Goal: Communication & Community: Answer question/provide support

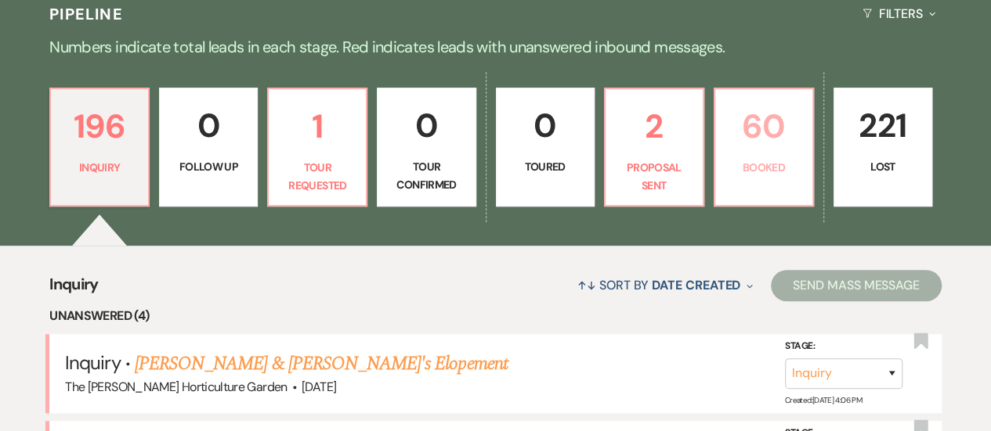
click at [746, 186] on link "60 Booked" at bounding box center [763, 147] width 100 height 119
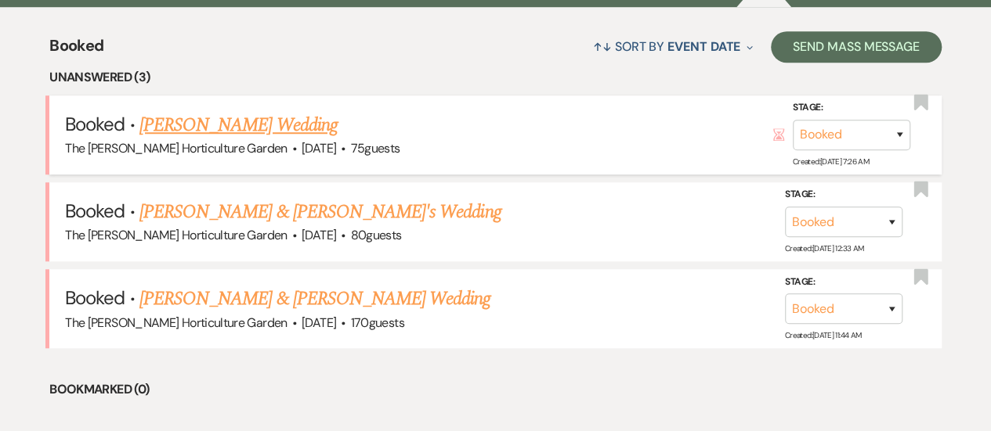
scroll to position [614, 0]
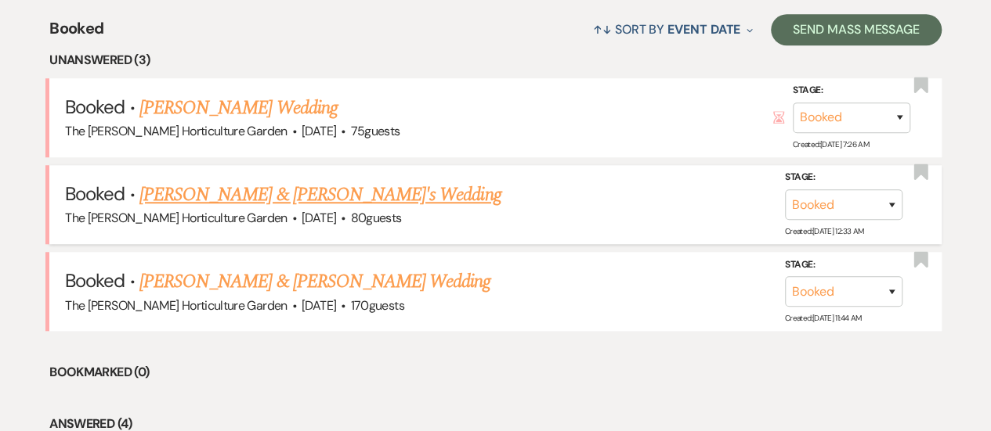
click at [213, 204] on link "[PERSON_NAME] & [PERSON_NAME]'s Wedding" at bounding box center [320, 195] width 362 height 28
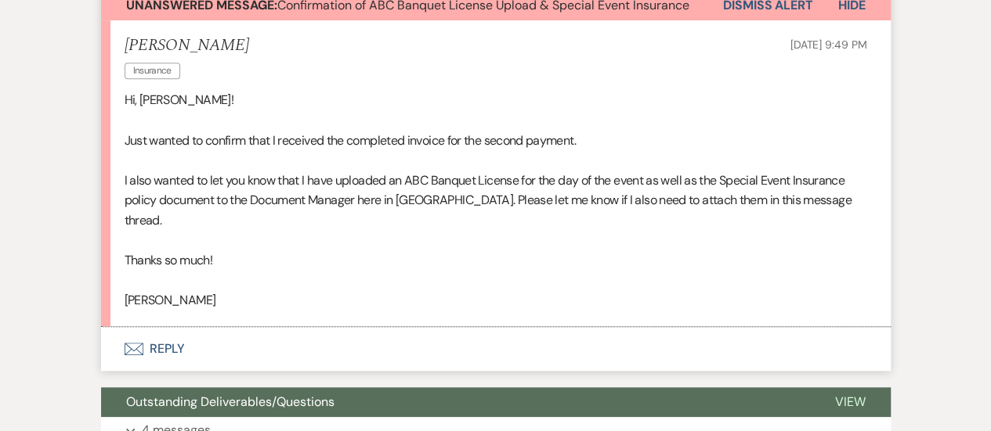
scroll to position [474, 0]
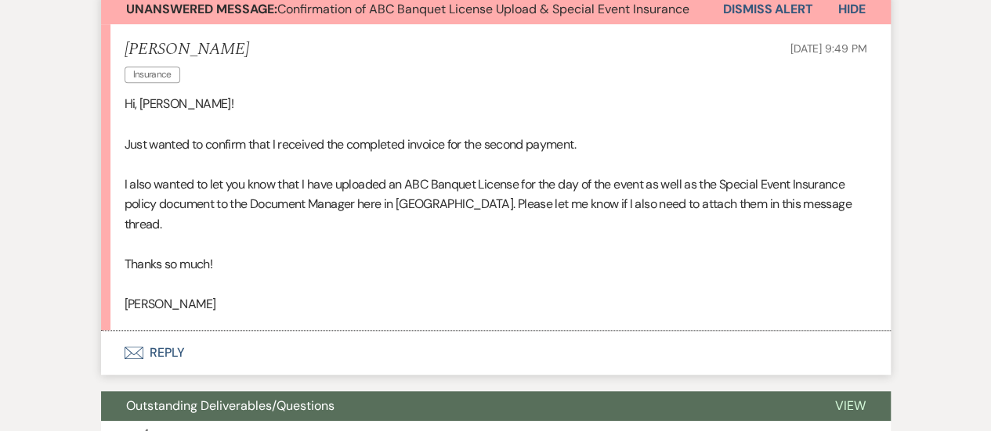
click at [168, 334] on button "Envelope Reply" at bounding box center [495, 353] width 789 height 44
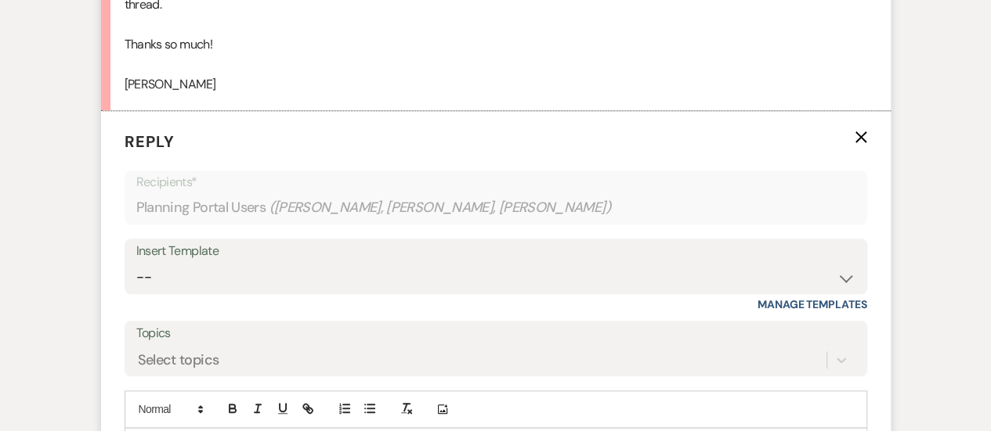
scroll to position [730, 0]
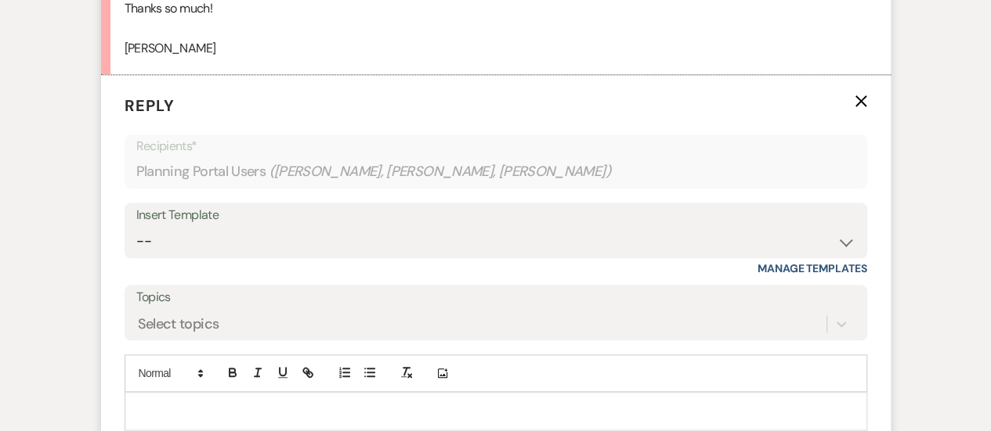
click at [196, 393] on div at bounding box center [495, 411] width 741 height 36
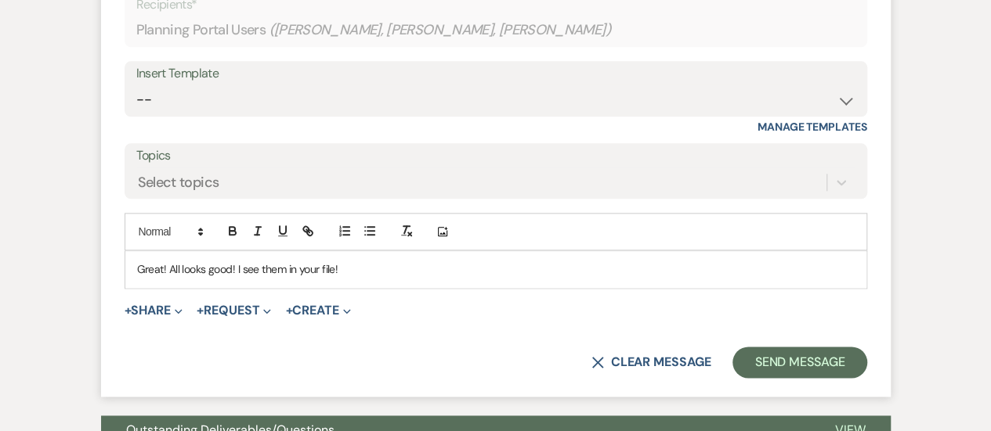
scroll to position [889, 0]
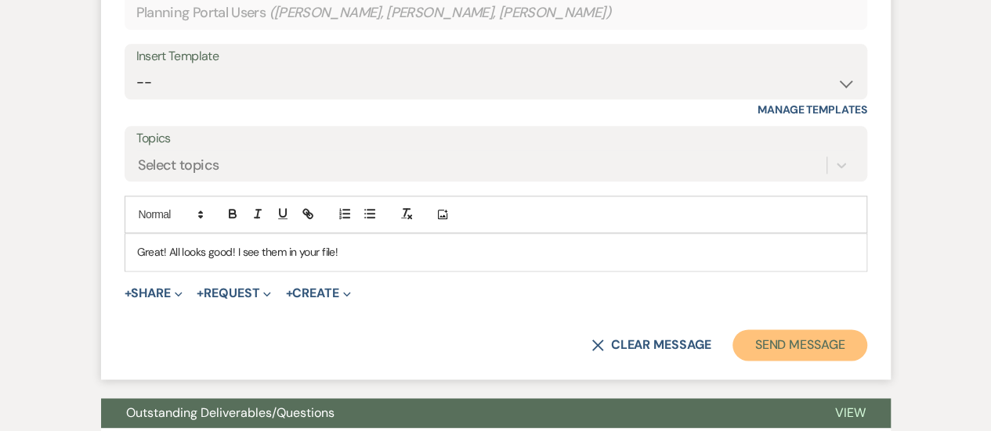
click at [791, 331] on button "Send Message" at bounding box center [799, 345] width 134 height 31
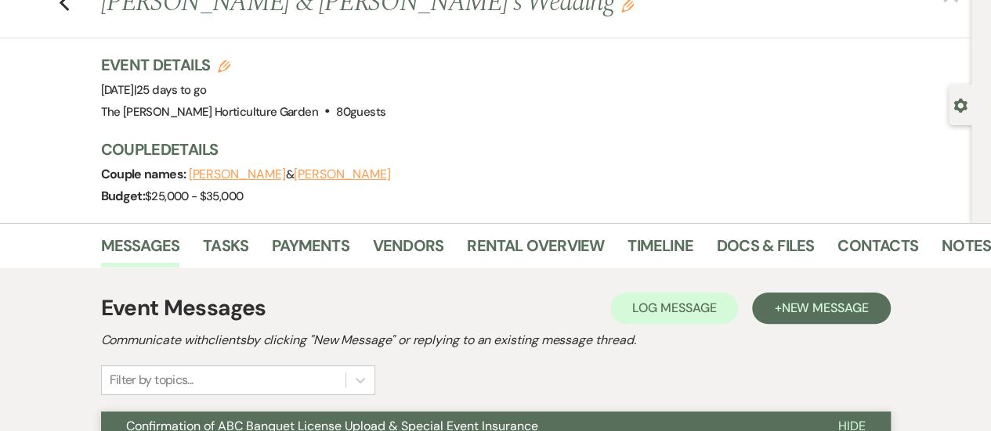
scroll to position [0, 0]
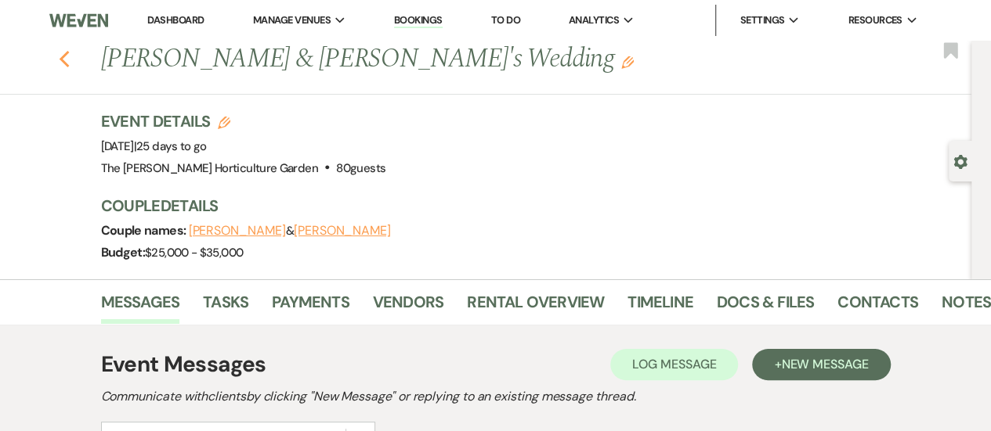
click at [69, 52] on icon "Previous" at bounding box center [65, 59] width 12 height 19
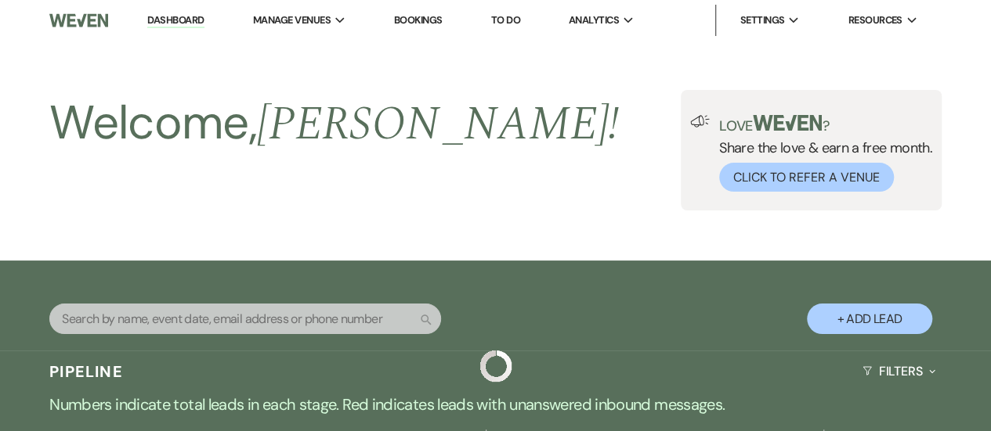
scroll to position [614, 0]
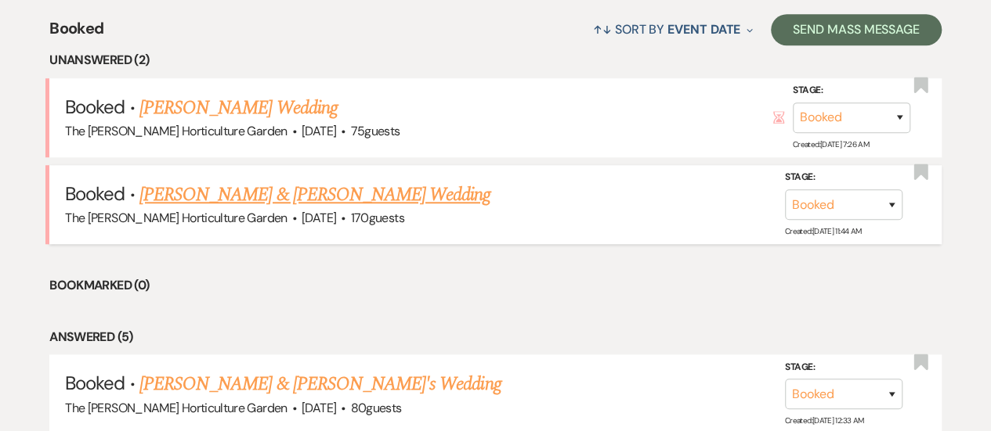
click at [259, 186] on link "[PERSON_NAME] & [PERSON_NAME] Wedding" at bounding box center [314, 195] width 351 height 28
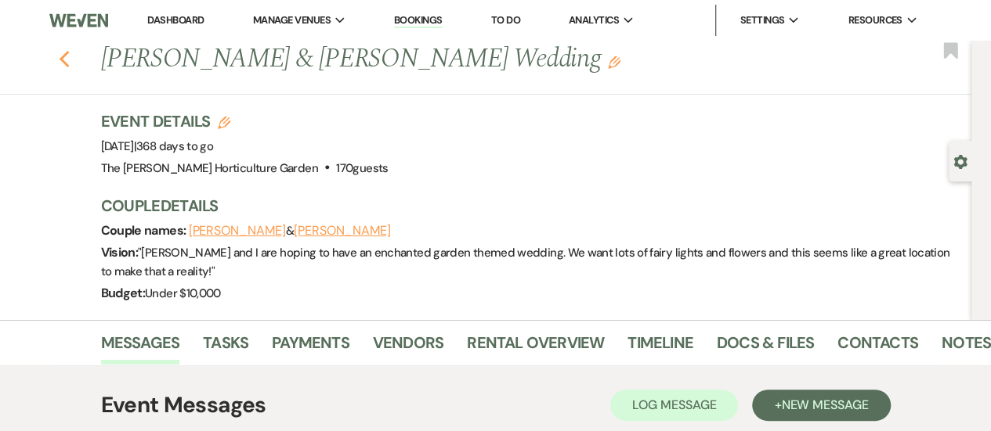
click at [69, 63] on use "button" at bounding box center [64, 59] width 10 height 17
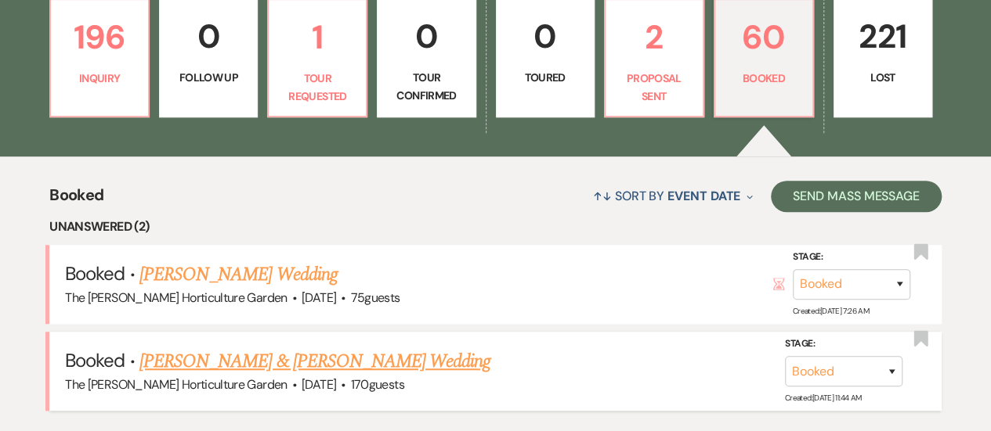
scroll to position [428, 0]
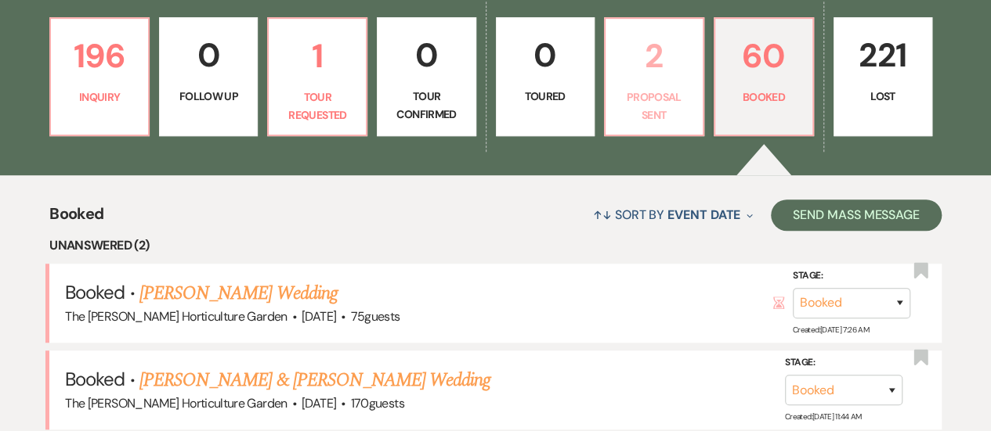
click at [659, 88] on p "Proposal Sent" at bounding box center [654, 105] width 78 height 35
select select "6"
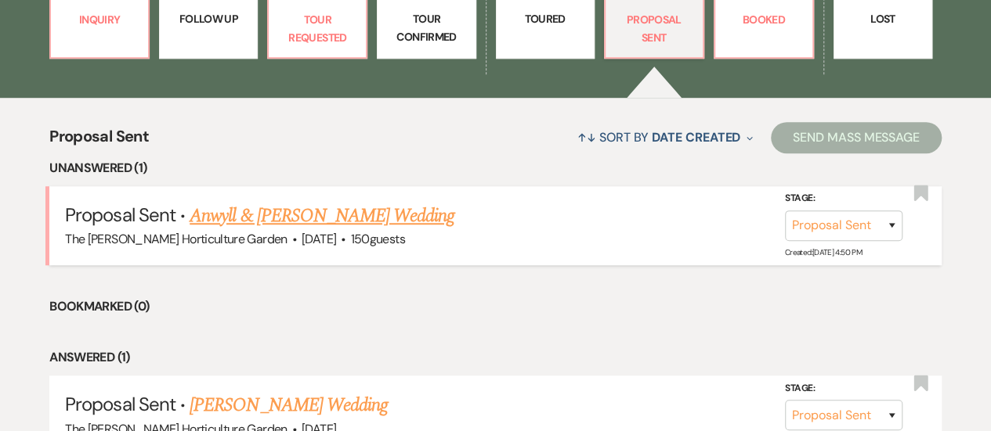
scroll to position [515, 0]
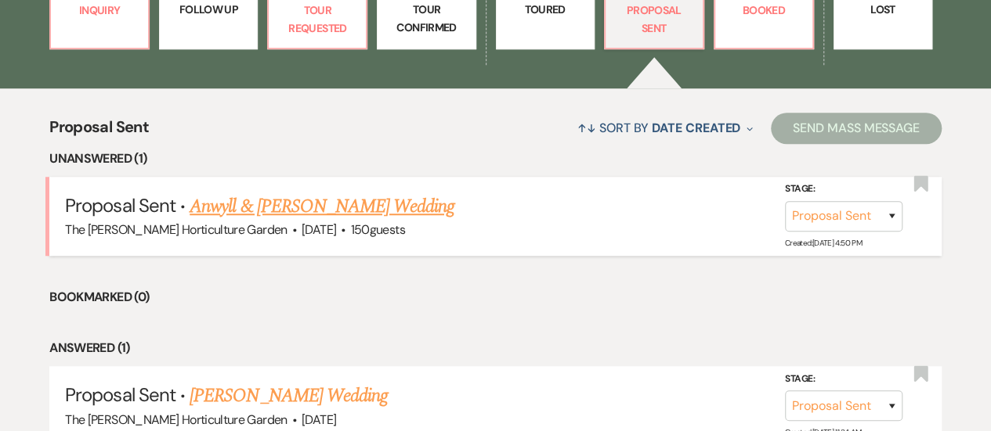
click at [354, 211] on link "Anwyll & [PERSON_NAME] Wedding" at bounding box center [322, 207] width 265 height 28
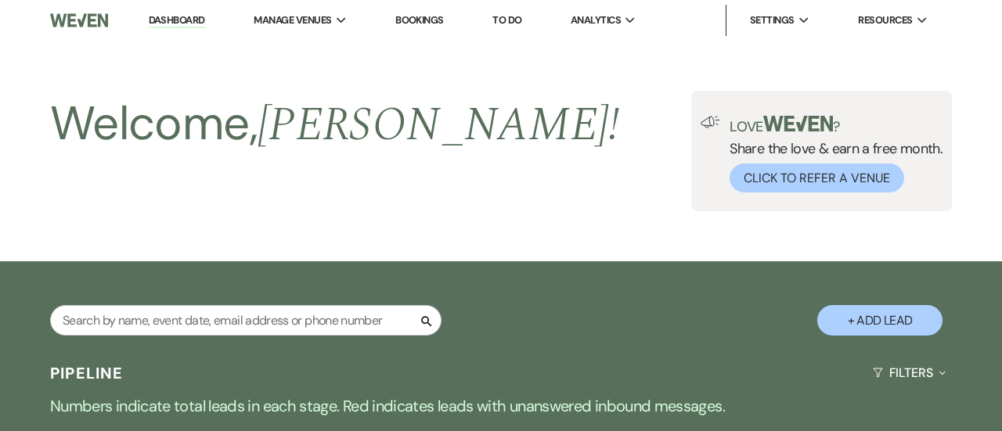
select select "6"
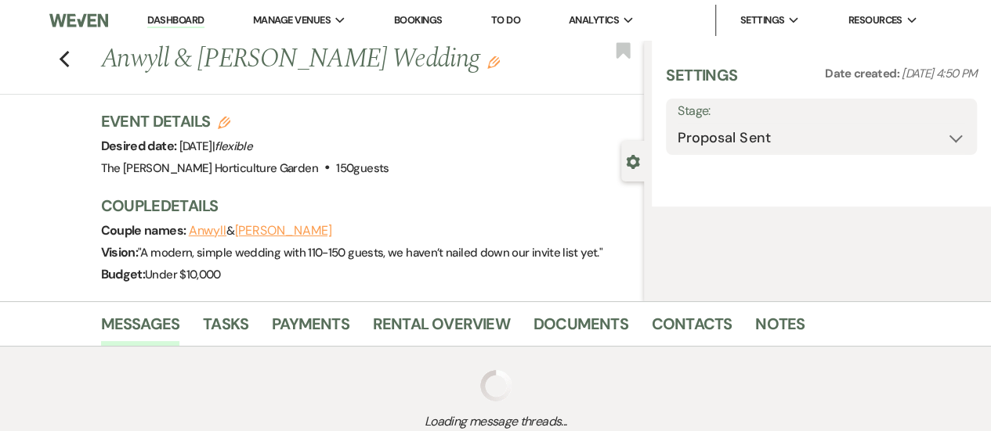
select select "1"
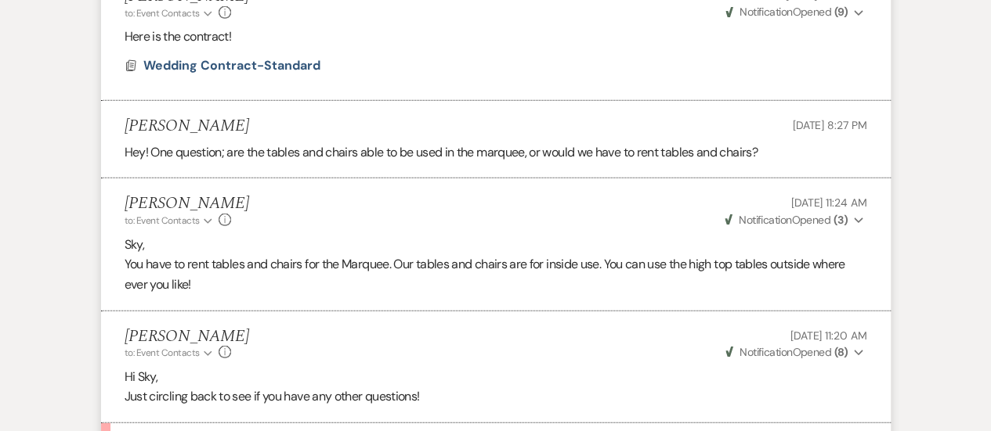
scroll to position [2410, 0]
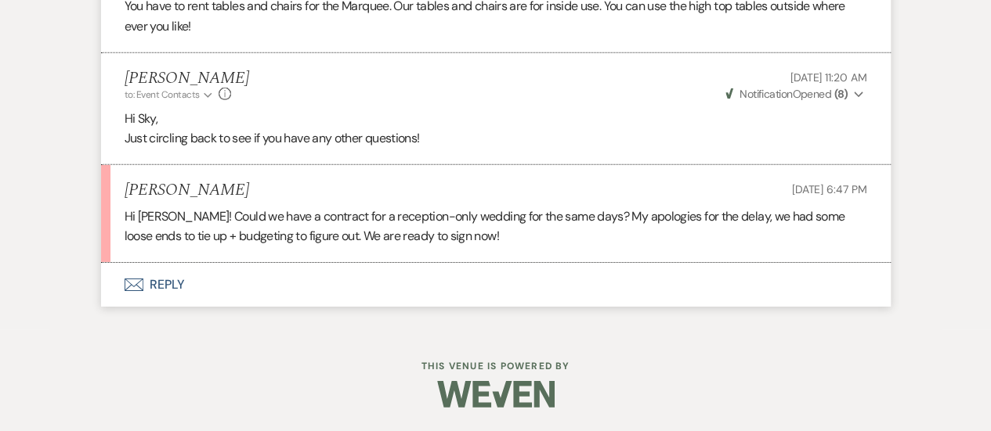
click at [161, 280] on button "Envelope Reply" at bounding box center [495, 285] width 789 height 44
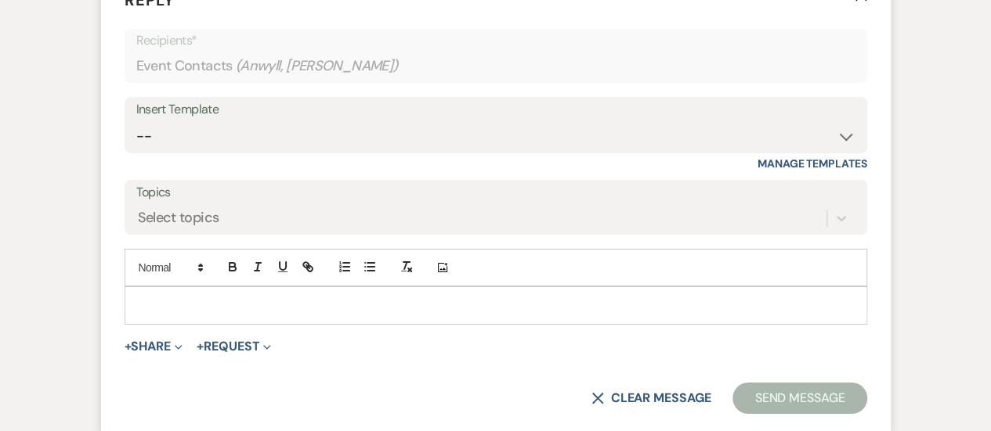
scroll to position [2689, 0]
click at [269, 313] on p at bounding box center [495, 304] width 717 height 17
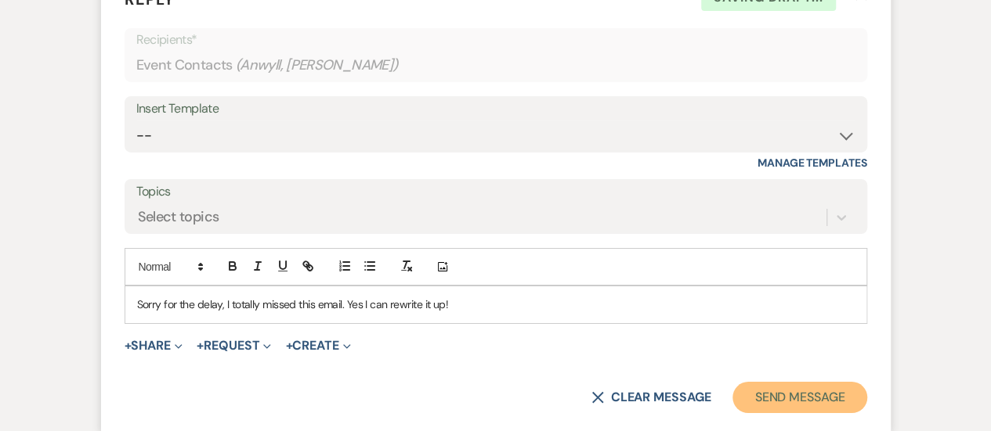
click at [796, 407] on button "Send Message" at bounding box center [799, 397] width 134 height 31
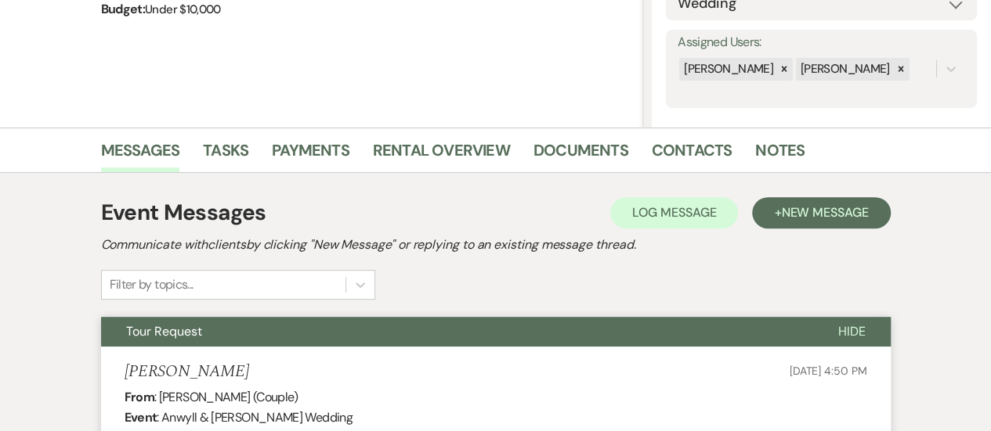
scroll to position [0, 0]
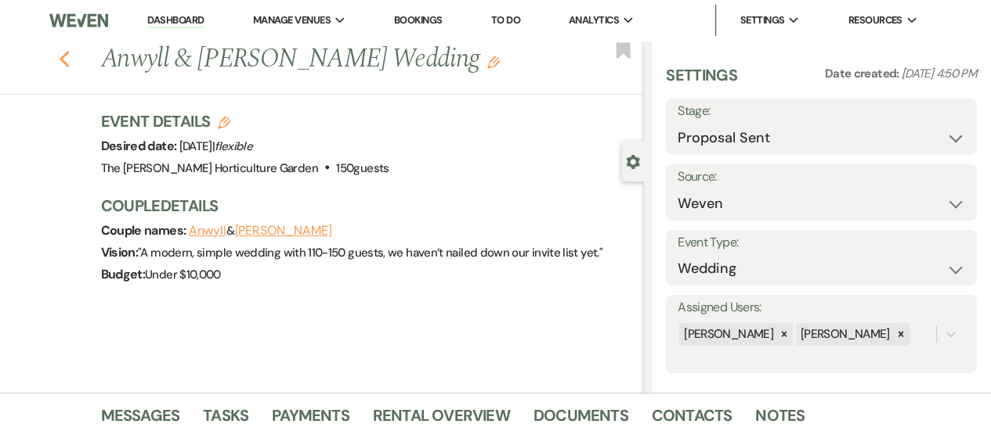
click at [69, 57] on use "button" at bounding box center [64, 59] width 10 height 17
select select "6"
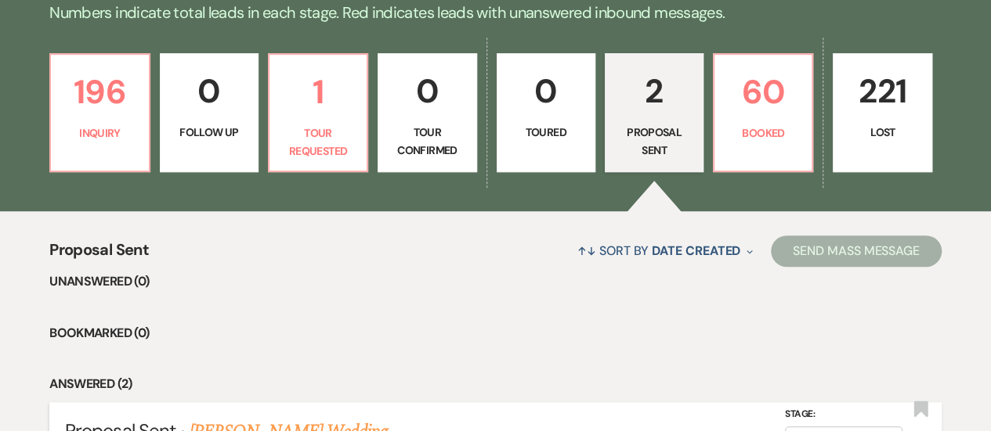
scroll to position [392, 0]
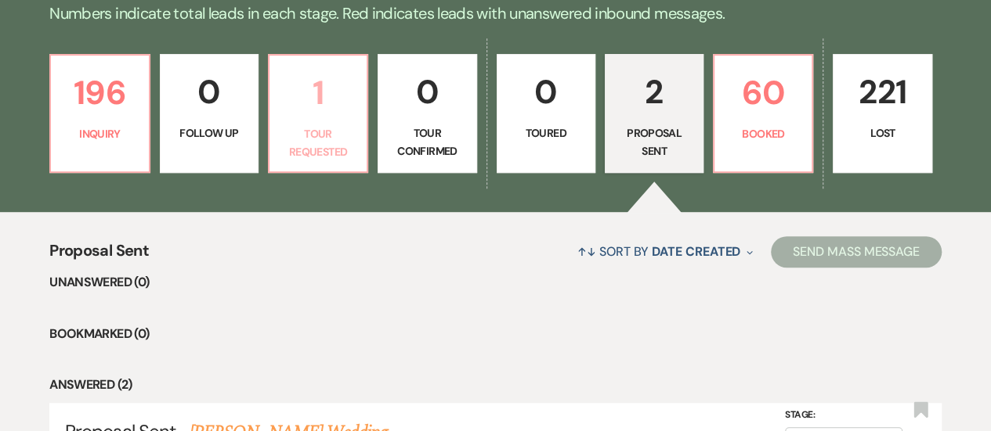
click at [269, 99] on link "1 Tour Requested" at bounding box center [318, 113] width 100 height 119
select select "2"
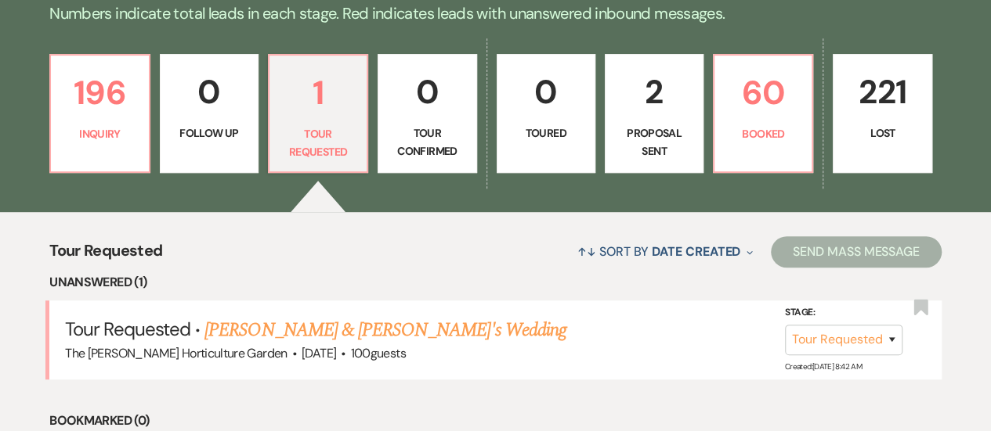
scroll to position [494, 0]
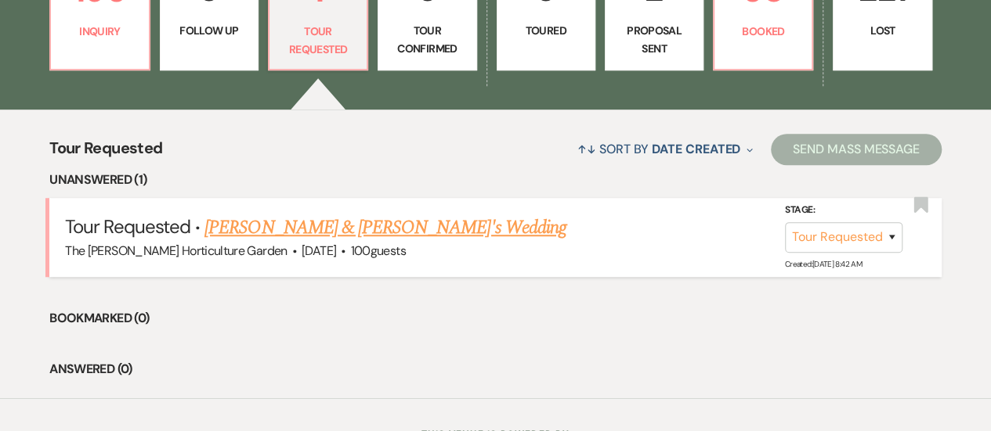
click at [343, 221] on link "[PERSON_NAME] & [PERSON_NAME]'s Wedding" at bounding box center [385, 228] width 362 height 28
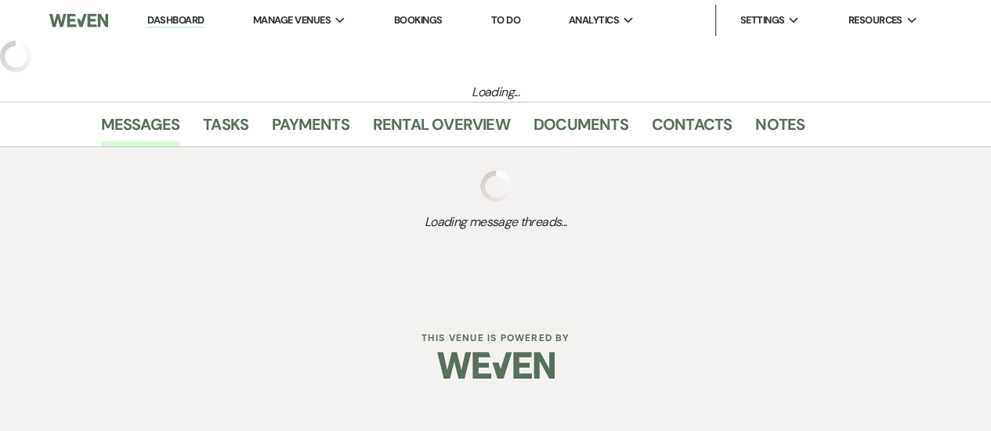
select select "2"
select select "5"
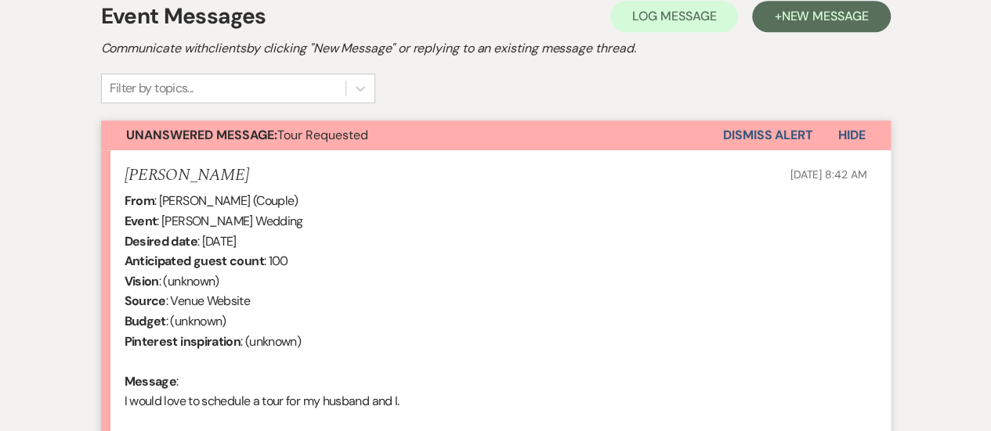
scroll to position [645, 0]
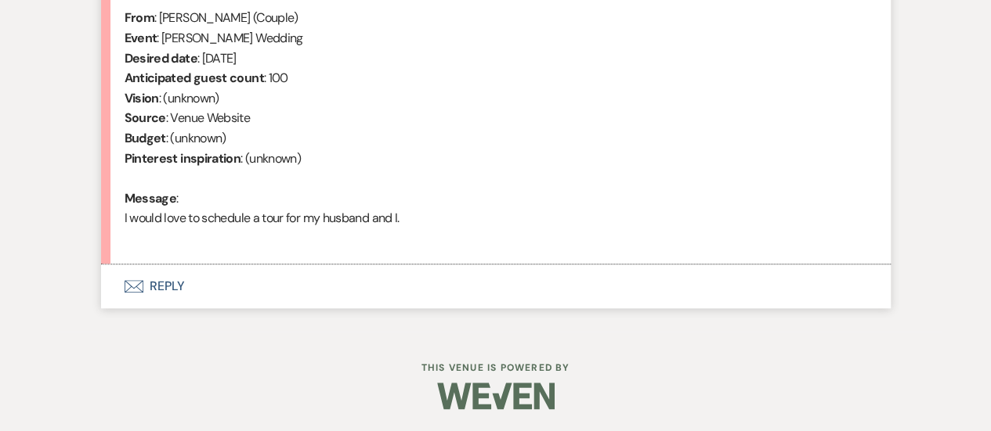
click at [178, 283] on button "Envelope Reply" at bounding box center [495, 287] width 789 height 44
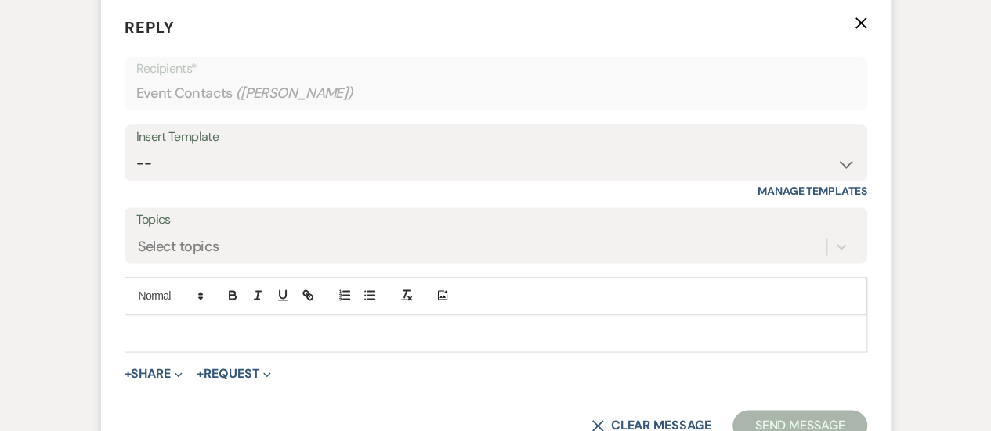
scroll to position [926, 0]
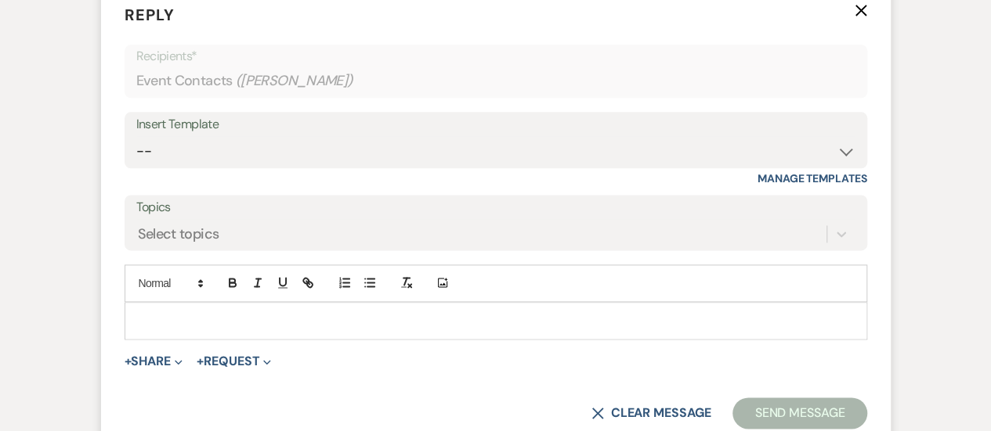
click at [230, 333] on div at bounding box center [495, 321] width 741 height 36
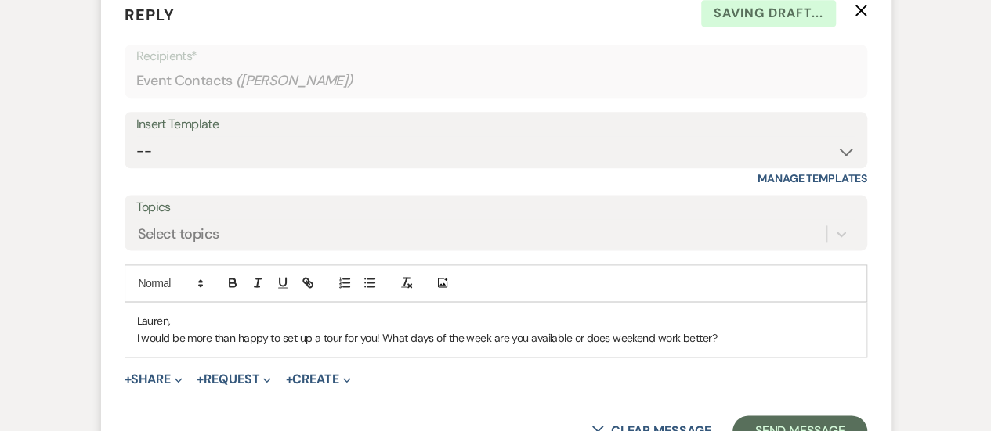
scroll to position [1027, 0]
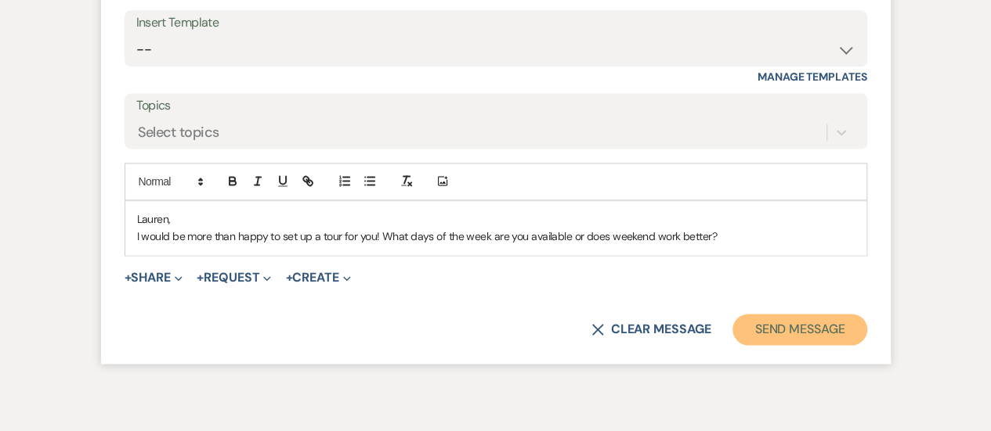
click at [843, 326] on button "Send Message" at bounding box center [799, 329] width 134 height 31
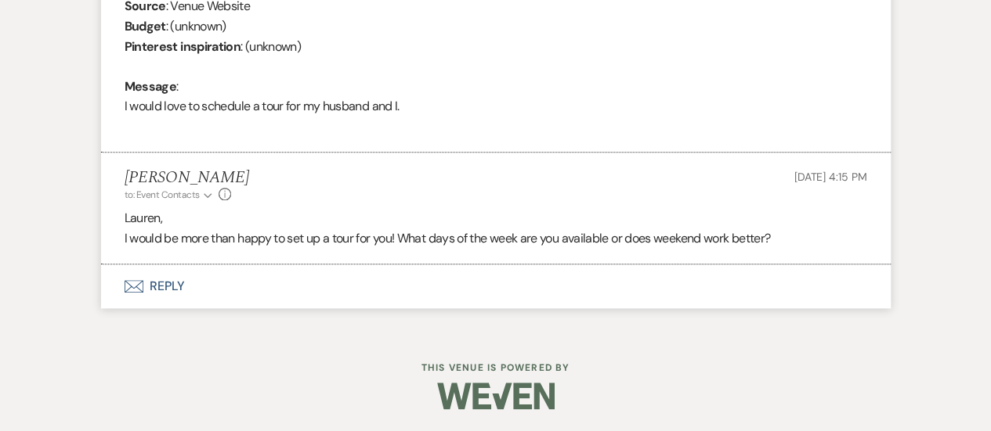
scroll to position [0, 0]
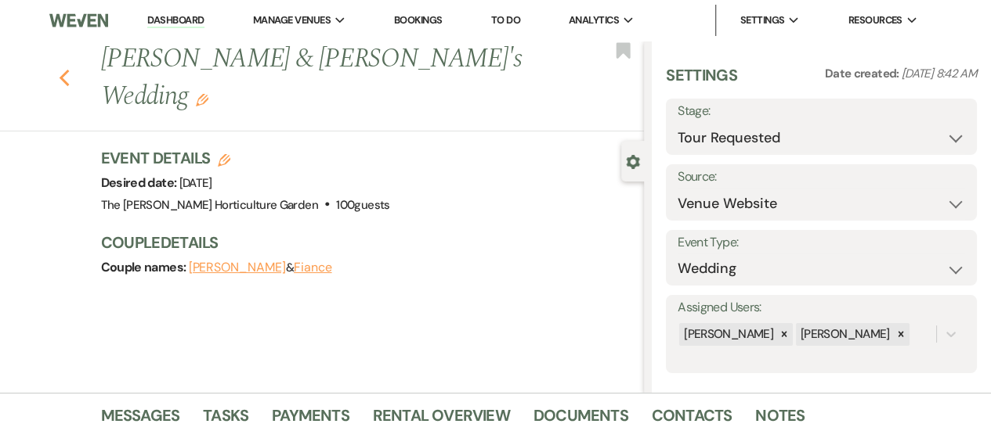
click at [64, 69] on icon "Previous" at bounding box center [65, 78] width 12 height 19
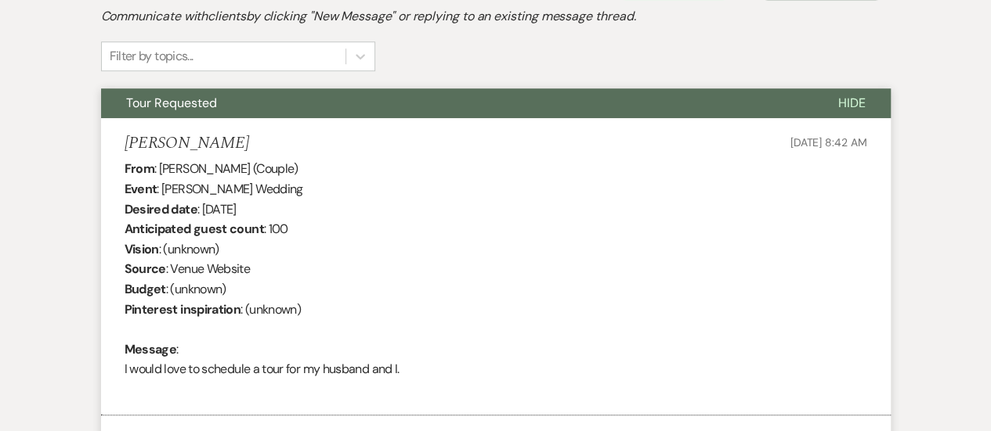
select select "2"
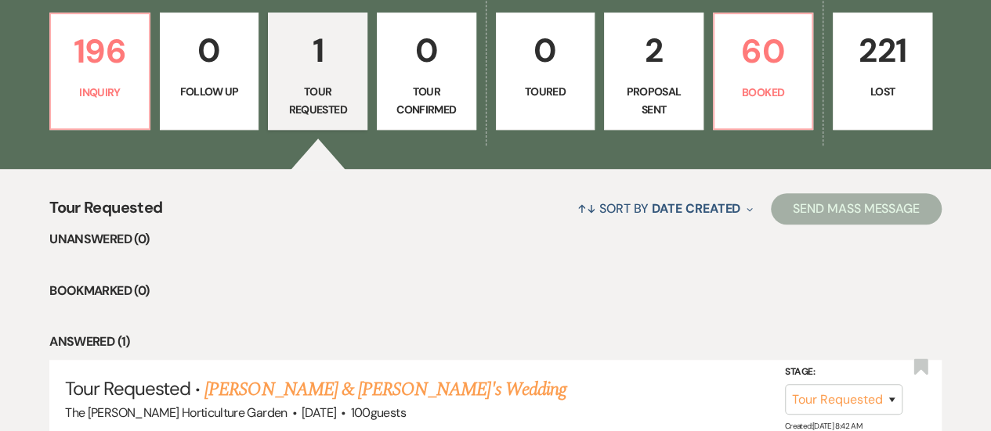
scroll to position [456, 0]
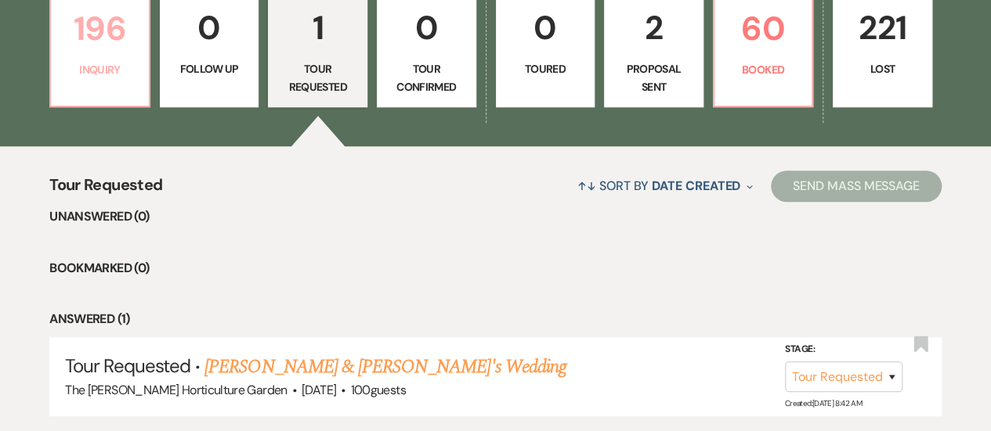
click at [72, 68] on p "Inquiry" at bounding box center [99, 69] width 79 height 17
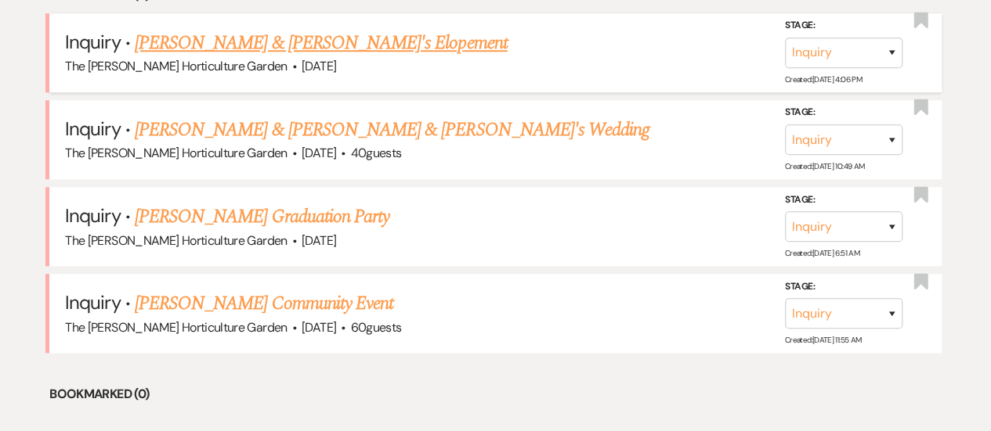
scroll to position [678, 0]
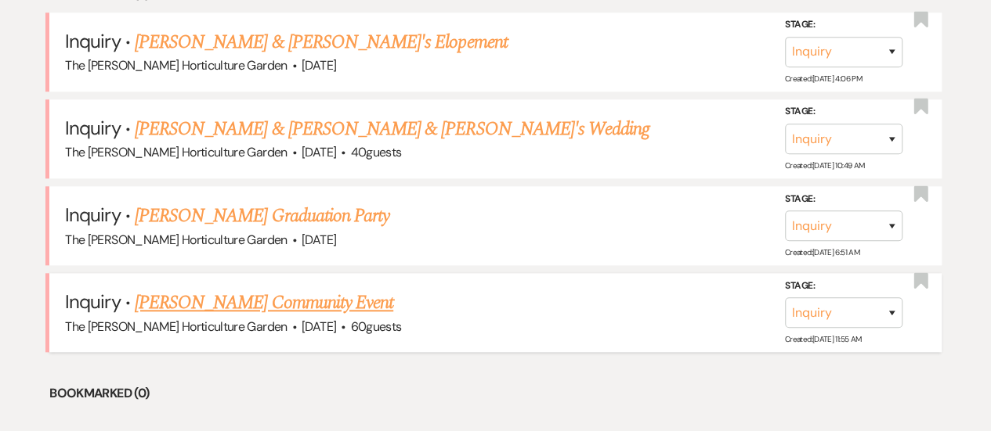
click at [276, 297] on link "[PERSON_NAME] Community Event" at bounding box center [264, 303] width 258 height 28
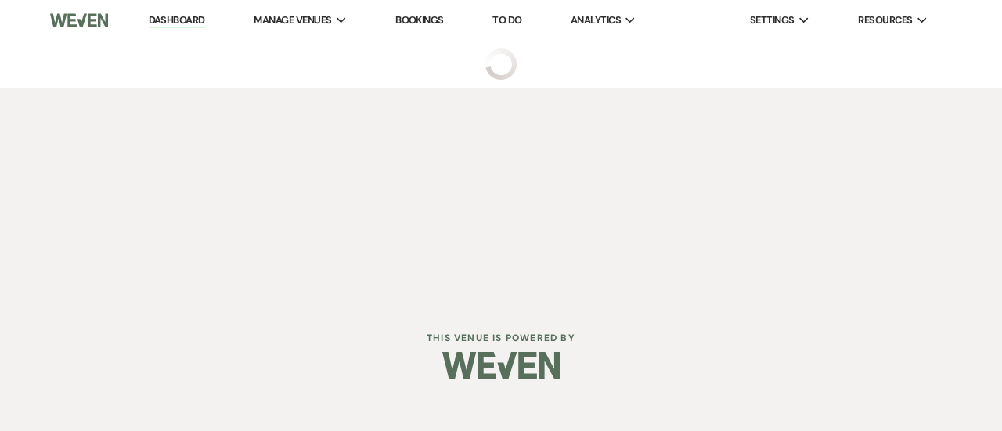
select select "5"
select select "7"
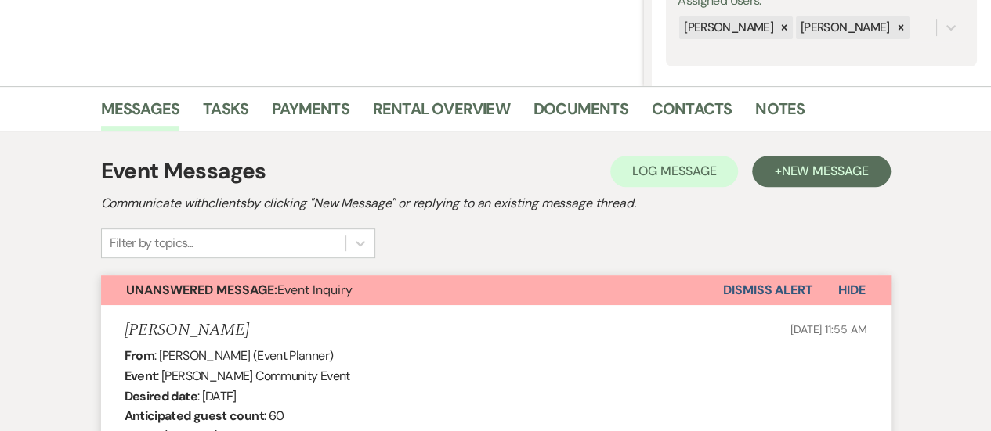
scroll to position [305, 0]
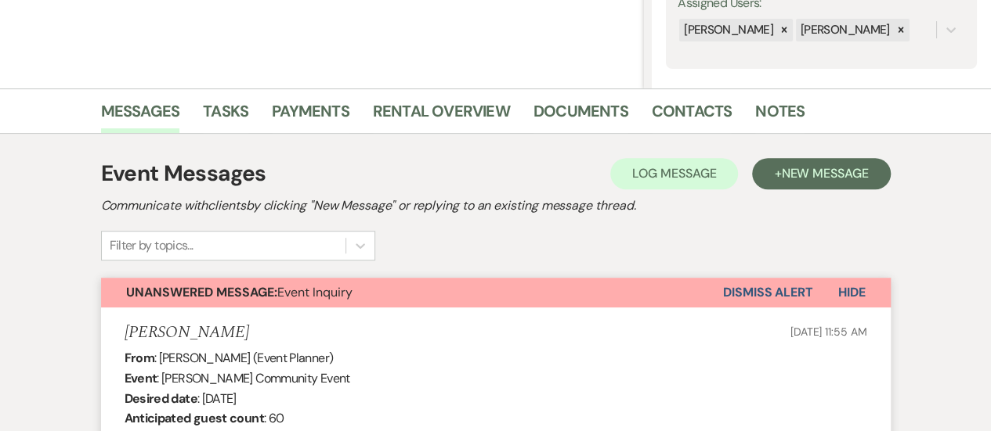
click at [780, 294] on button "Dismiss Alert" at bounding box center [768, 293] width 90 height 30
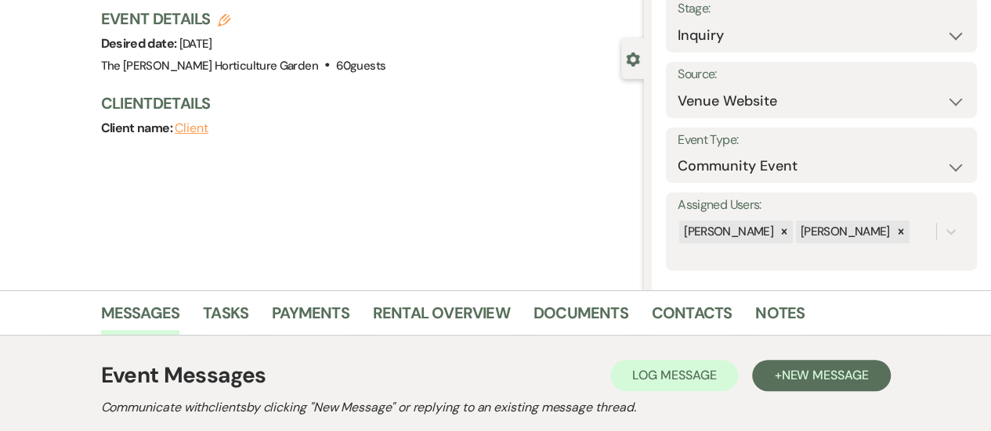
scroll to position [0, 0]
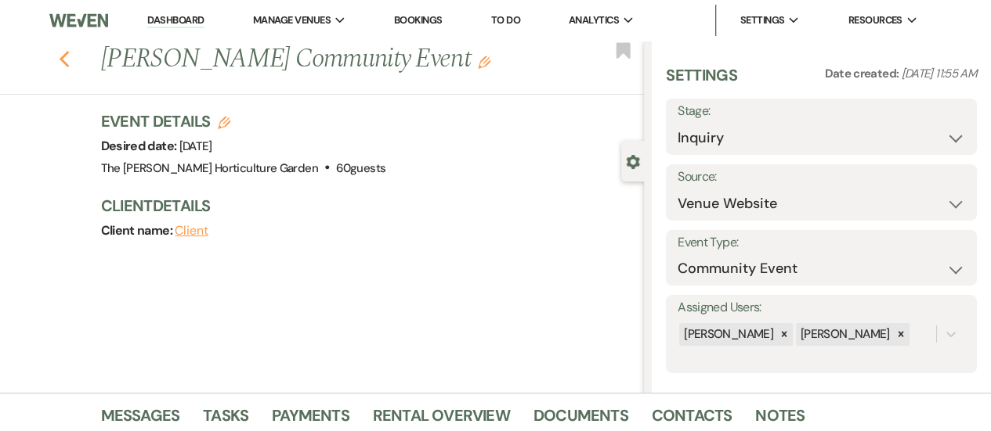
click at [70, 60] on icon "Previous" at bounding box center [65, 59] width 12 height 19
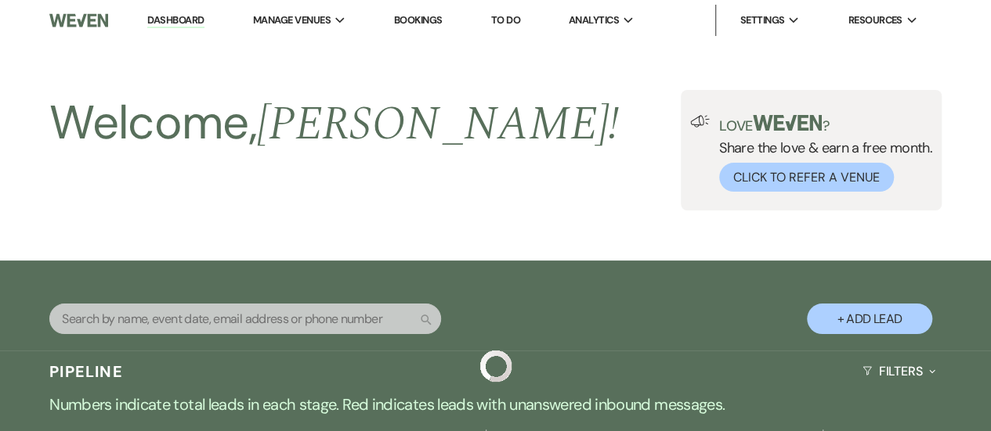
scroll to position [678, 0]
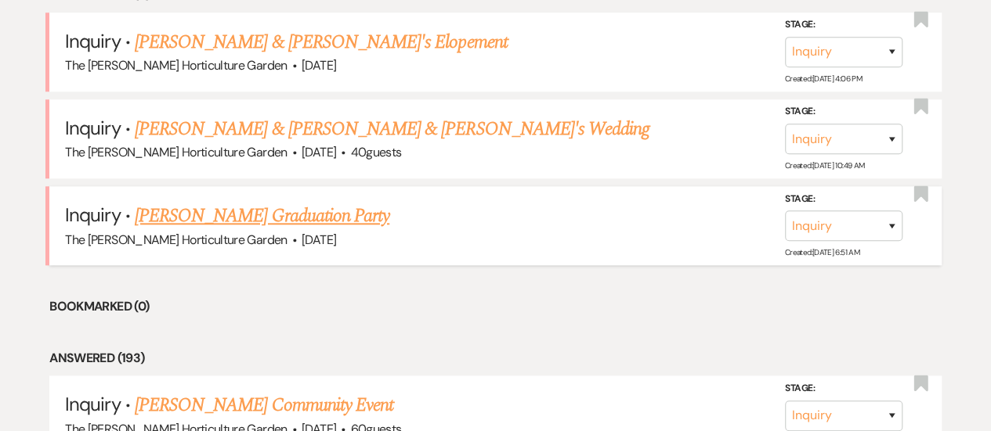
click at [243, 211] on link "[PERSON_NAME] Graduation Party" at bounding box center [262, 216] width 255 height 28
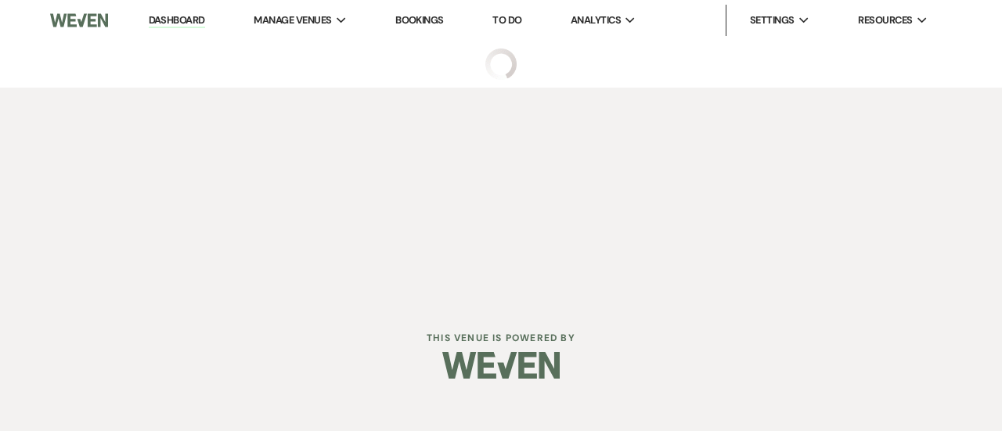
select select "5"
select select "19"
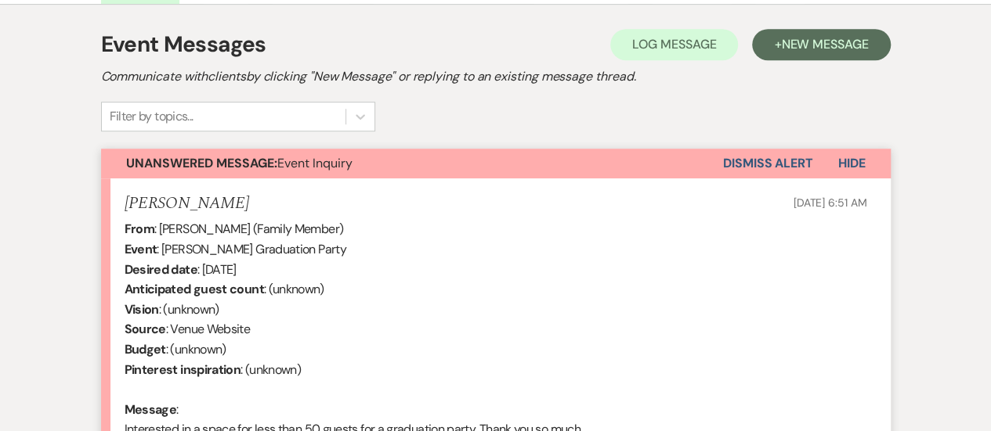
scroll to position [645, 0]
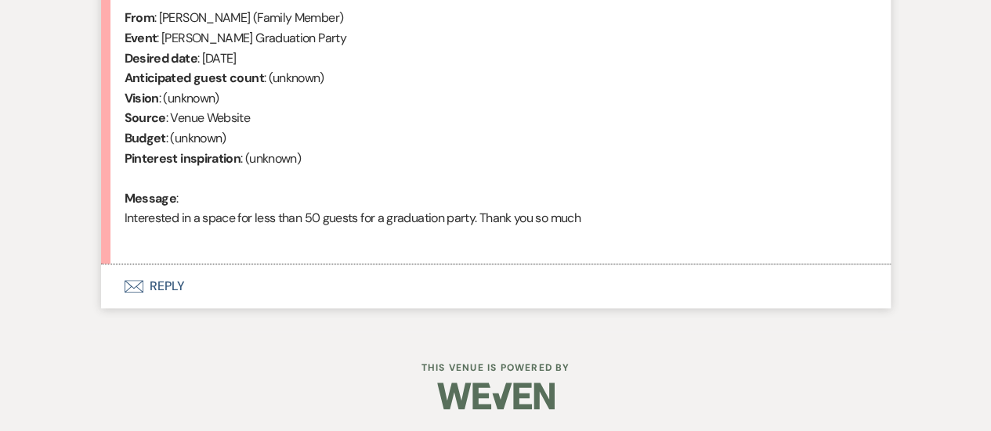
click at [155, 283] on button "Envelope Reply" at bounding box center [495, 287] width 789 height 44
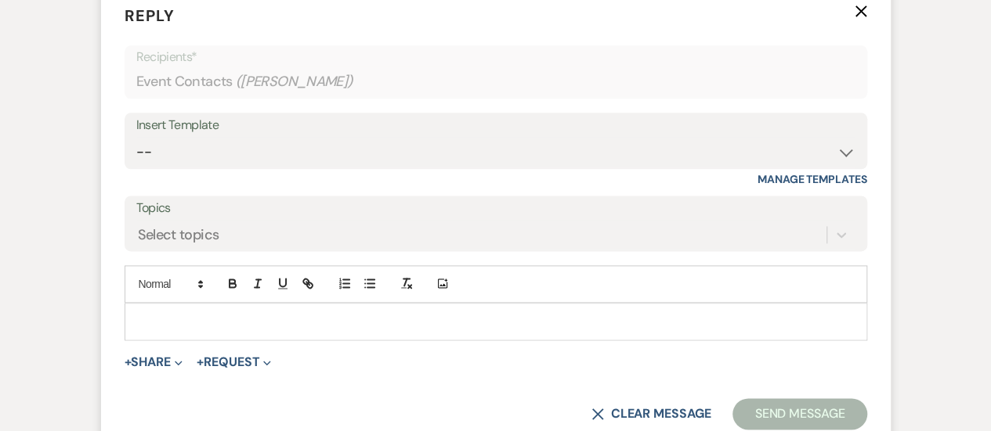
scroll to position [926, 0]
click at [203, 325] on p at bounding box center [495, 320] width 717 height 17
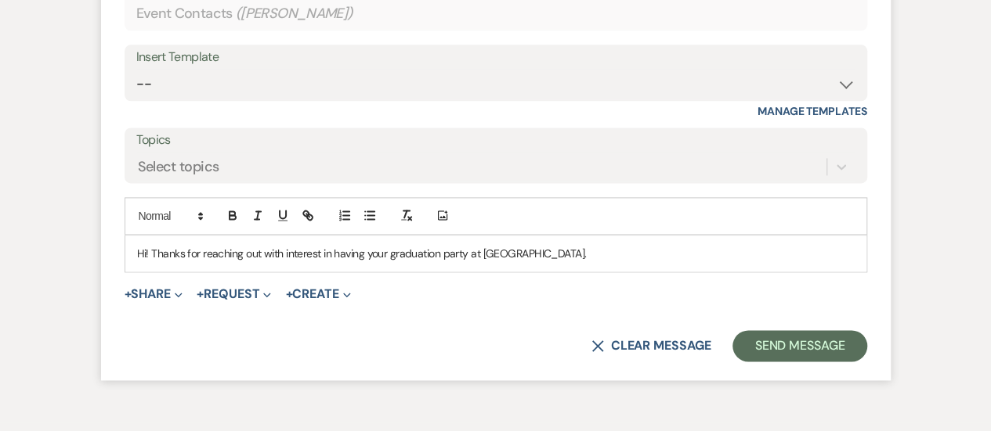
scroll to position [1084, 0]
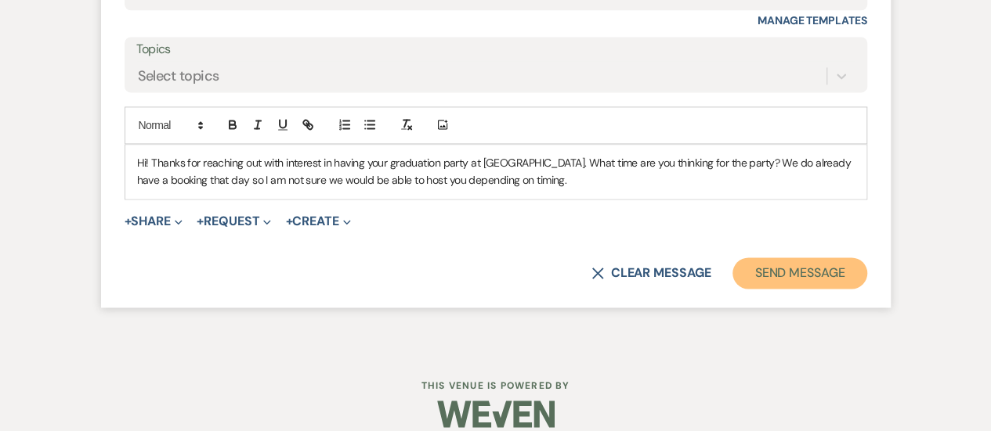
click at [775, 263] on button "Send Message" at bounding box center [799, 273] width 134 height 31
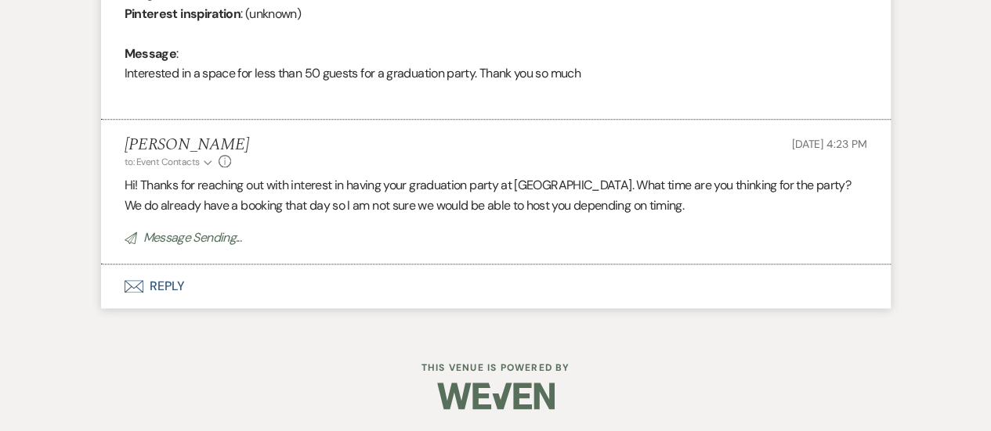
scroll to position [0, 0]
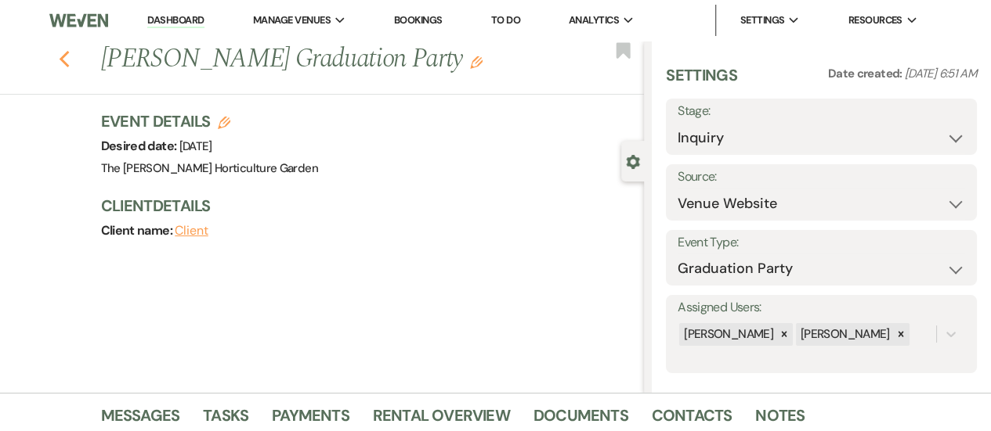
click at [70, 58] on icon "Previous" at bounding box center [65, 59] width 12 height 19
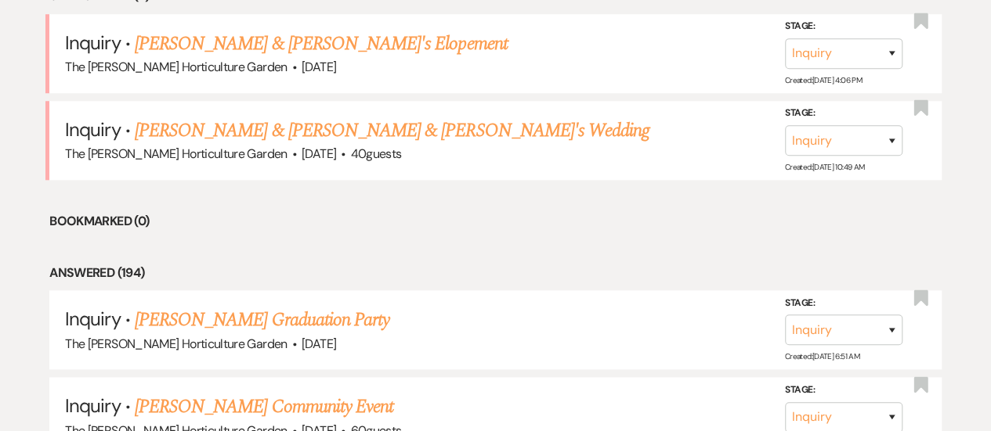
scroll to position [681, 0]
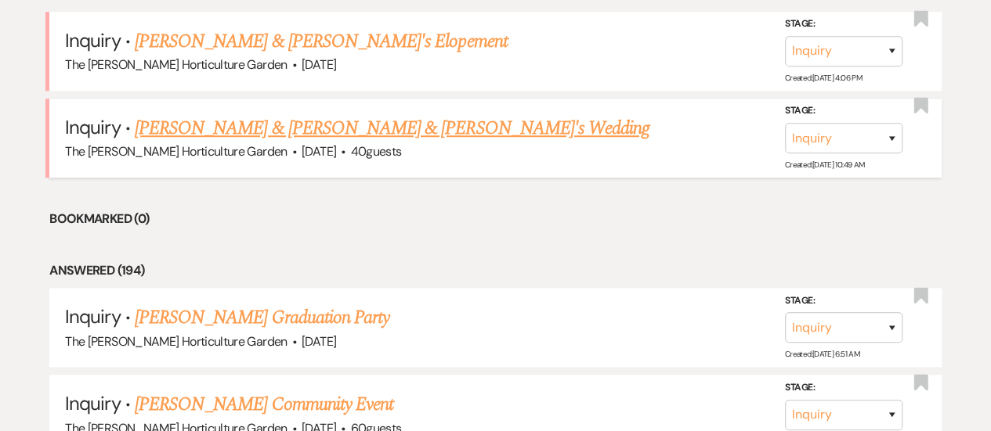
click at [352, 133] on link "[PERSON_NAME] & [PERSON_NAME] & [PERSON_NAME]'s Wedding" at bounding box center [392, 128] width 515 height 28
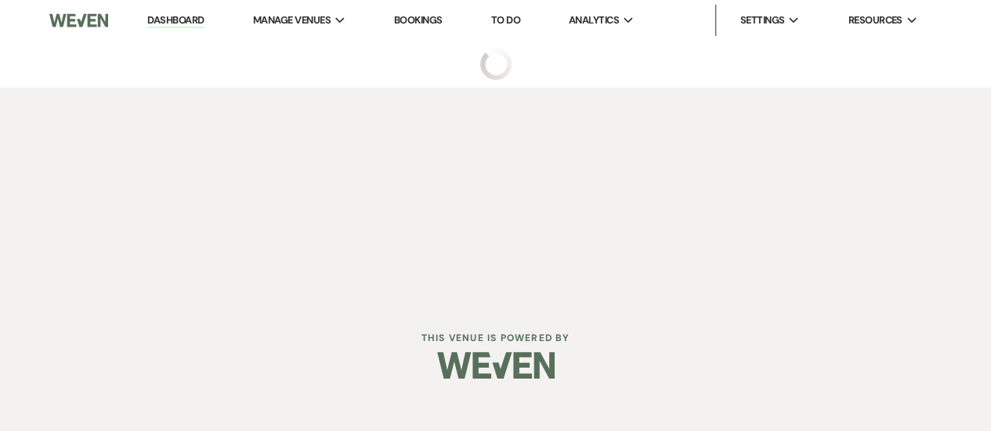
select select "5"
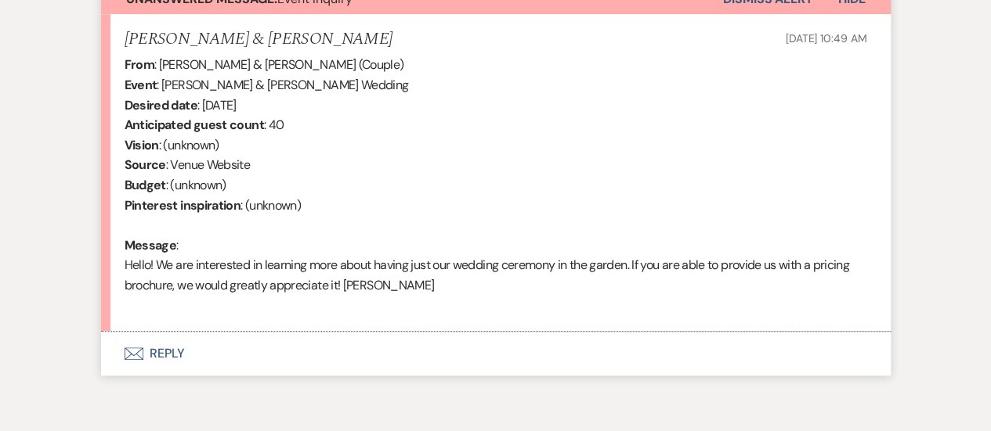
scroll to position [666, 0]
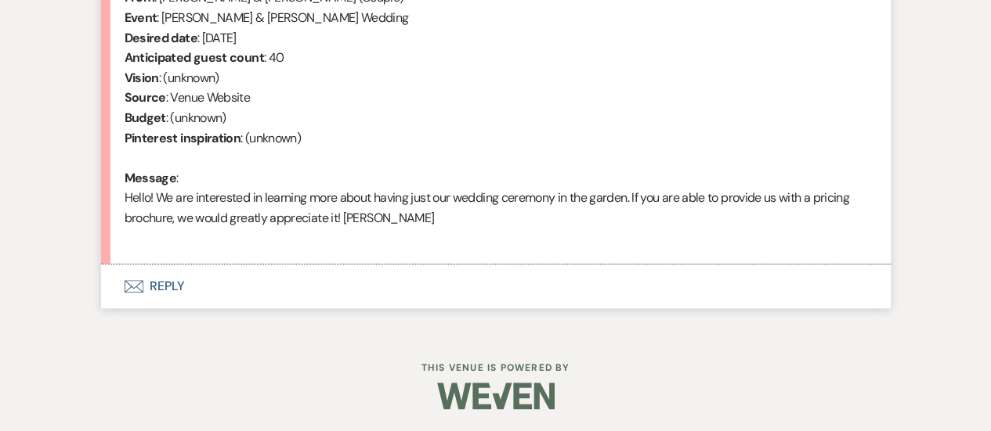
click at [163, 293] on button "Envelope Reply" at bounding box center [495, 287] width 789 height 44
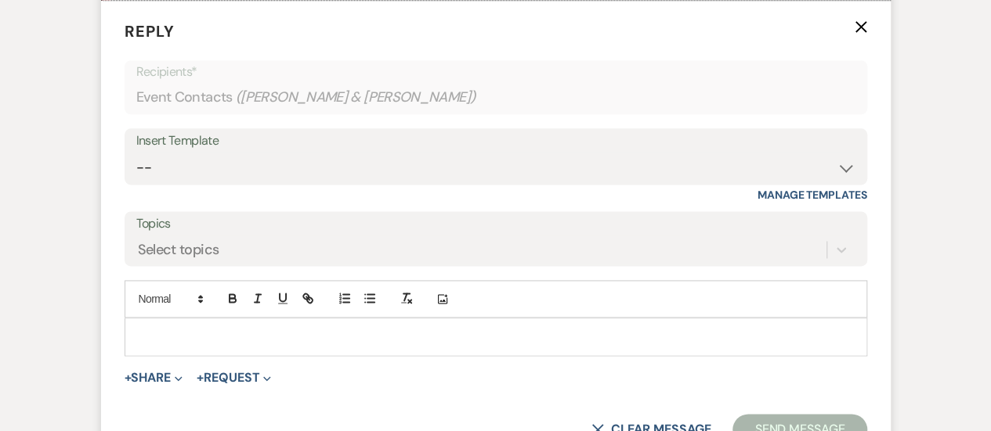
scroll to position [945, 0]
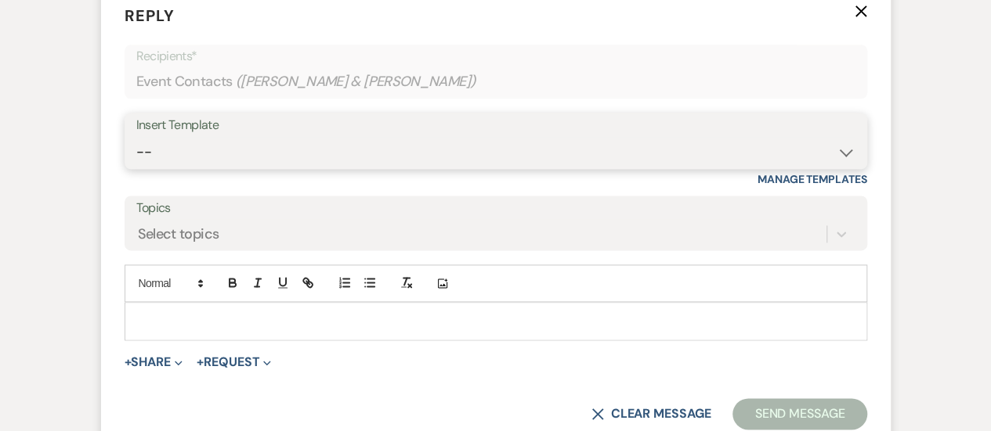
click at [248, 146] on select "-- Weven Planning Portal Introduction (Booked Events) Tour Request Response Fol…" at bounding box center [495, 152] width 719 height 31
select select "99"
click at [136, 137] on select "-- Weven Planning Portal Introduction (Booked Events) Tour Request Response Fol…" at bounding box center [495, 152] width 719 height 31
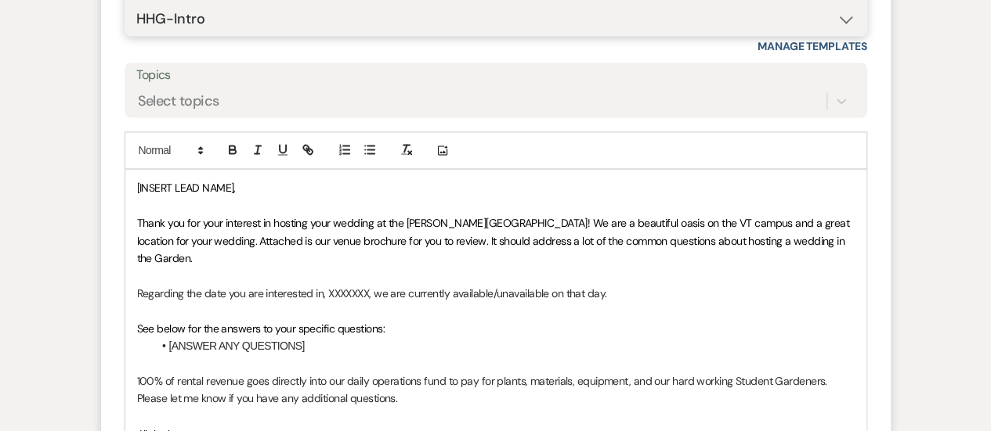
scroll to position [1079, 0]
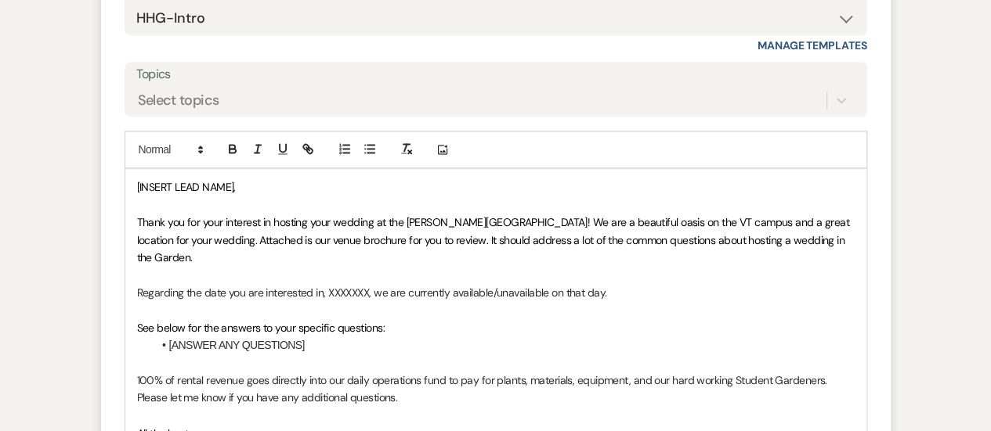
click at [493, 284] on p "Regarding the date you are interested in, XXXXXXX, we are currently available/u…" at bounding box center [495, 292] width 717 height 17
click at [367, 284] on p "Regarding the date you are interested in, XXXXXXX, we are currently unavailable…" at bounding box center [495, 292] width 717 height 17
drag, startPoint x: 316, startPoint y: 331, endPoint x: 117, endPoint y: 297, distance: 201.9
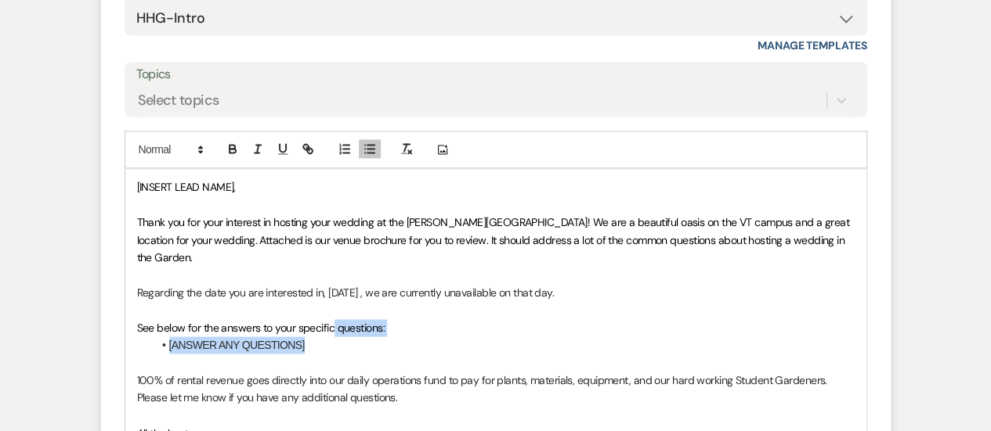
drag, startPoint x: 117, startPoint y: 297, endPoint x: 331, endPoint y: 318, distance: 214.8
click at [331, 318] on div "[[PERSON_NAME] LEAD NAME], Thank you for your interest in hosting your wedding …" at bounding box center [495, 318] width 741 height 299
drag, startPoint x: 323, startPoint y: 325, endPoint x: 144, endPoint y: 296, distance: 180.9
click at [144, 296] on div "[[PERSON_NAME] LEAD NAME], Thank you for your interest in hosting your wedding …" at bounding box center [495, 318] width 741 height 299
click at [656, 284] on p "Regarding the date you are interested in, [DATE] , we are currently unavailable…" at bounding box center [495, 292] width 717 height 17
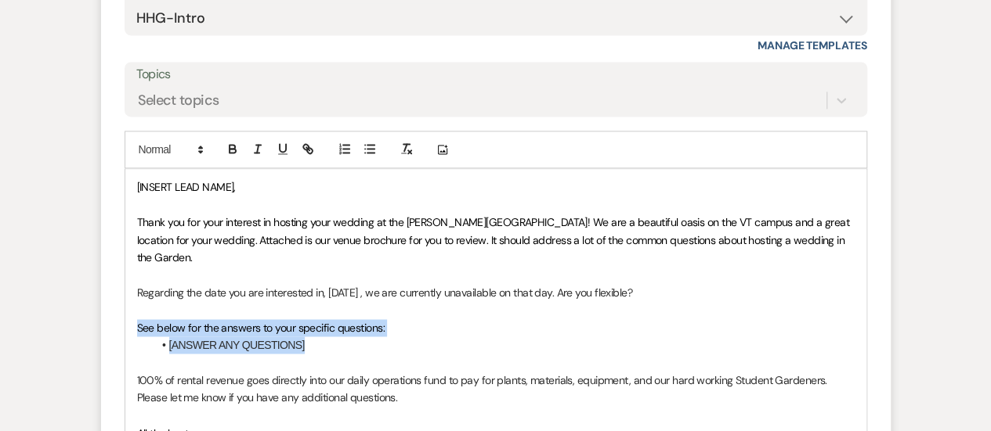
drag, startPoint x: 322, startPoint y: 334, endPoint x: 119, endPoint y: 303, distance: 205.2
click at [119, 303] on form "Reply X Saving draft... Recipients* Event Contacts ( [PERSON_NAME] & [PERSON_NA…" at bounding box center [495, 214] width 789 height 727
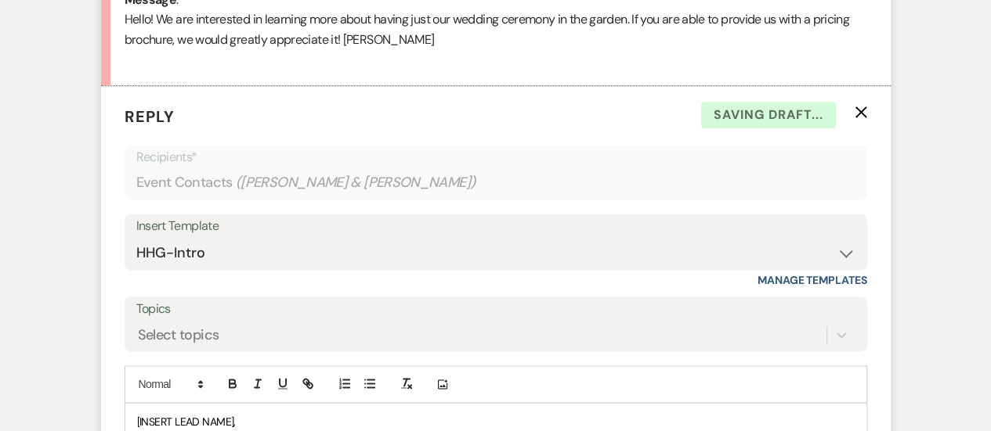
scroll to position [1154, 0]
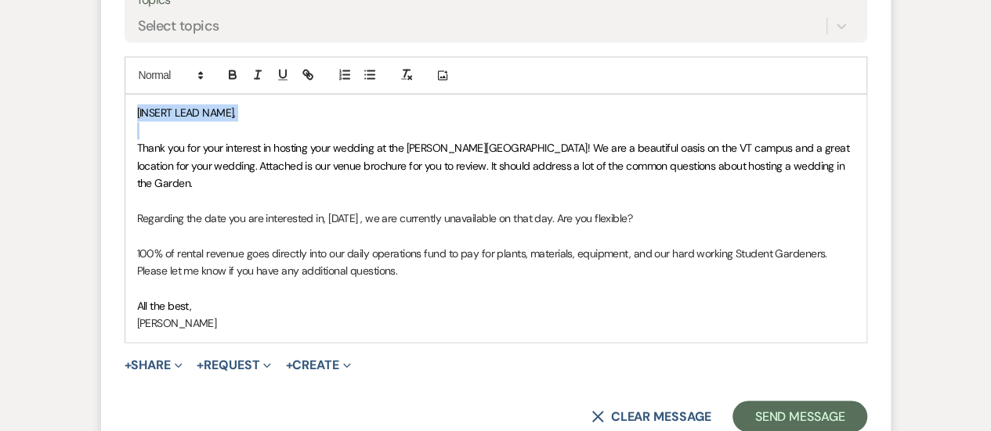
drag, startPoint x: 255, startPoint y: 128, endPoint x: 79, endPoint y: 110, distance: 177.0
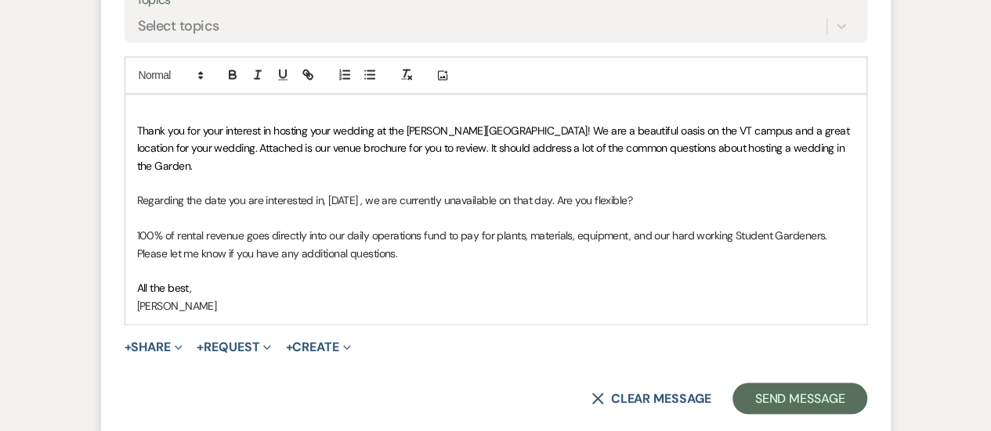
scroll to position [1140, 0]
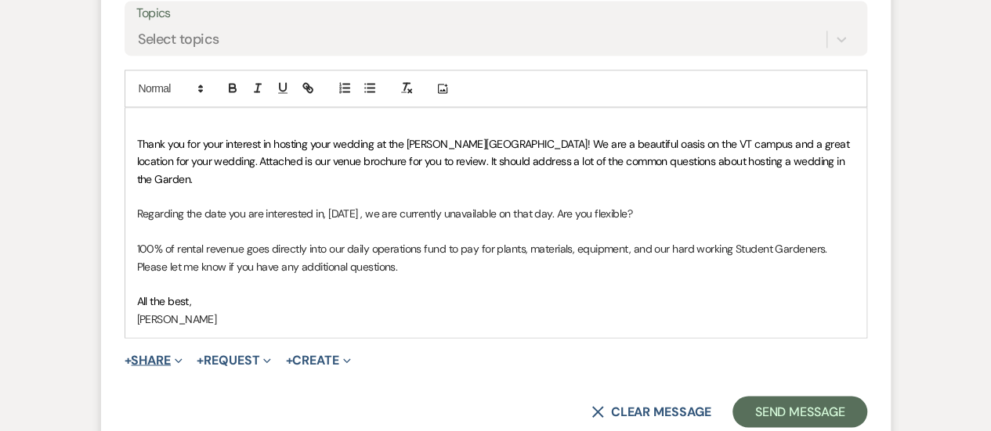
click at [182, 357] on icon "Expand" at bounding box center [179, 361] width 8 height 8
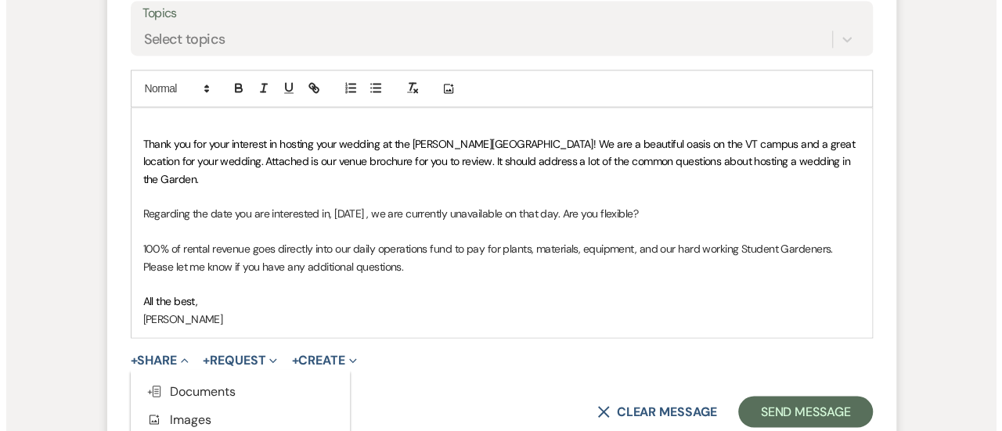
scroll to position [1279, 0]
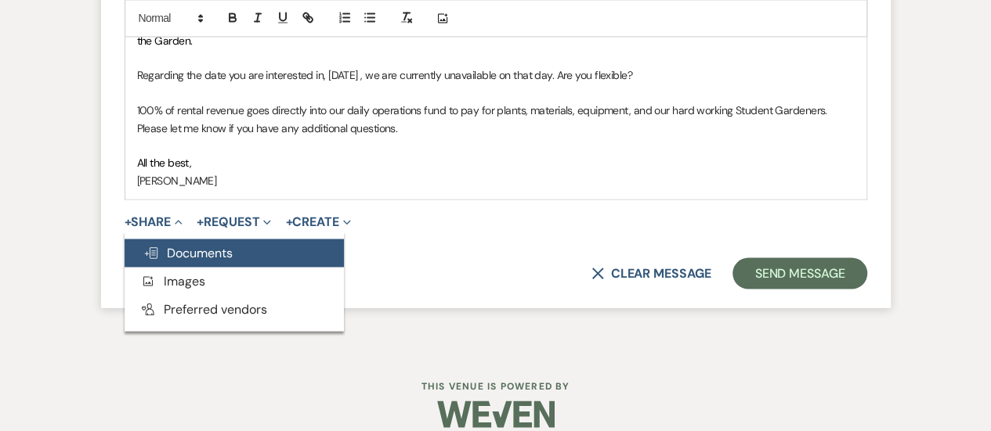
click at [207, 244] on span "Doc Upload Documents" at bounding box center [187, 252] width 89 height 16
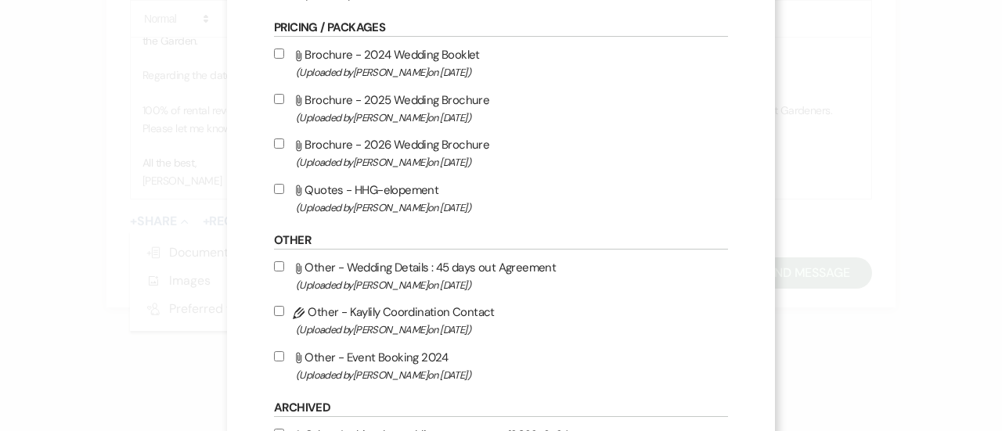
scroll to position [351, 0]
drag, startPoint x: 274, startPoint y: 145, endPoint x: 528, endPoint y: 209, distance: 261.7
click at [528, 209] on div "Attach File Brochure - 2024 Wedding Booklet (Uploaded by [PERSON_NAME] on [DATE…" at bounding box center [501, 131] width 454 height 172
click at [279, 142] on label "Attach File Brochure - 2026 Wedding Brochure (Uploaded by [PERSON_NAME] on [DAT…" at bounding box center [501, 153] width 454 height 37
click at [279, 142] on input "Attach File Brochure - 2026 Wedding Brochure (Uploaded by [PERSON_NAME] on [DAT…" at bounding box center [279, 144] width 10 height 10
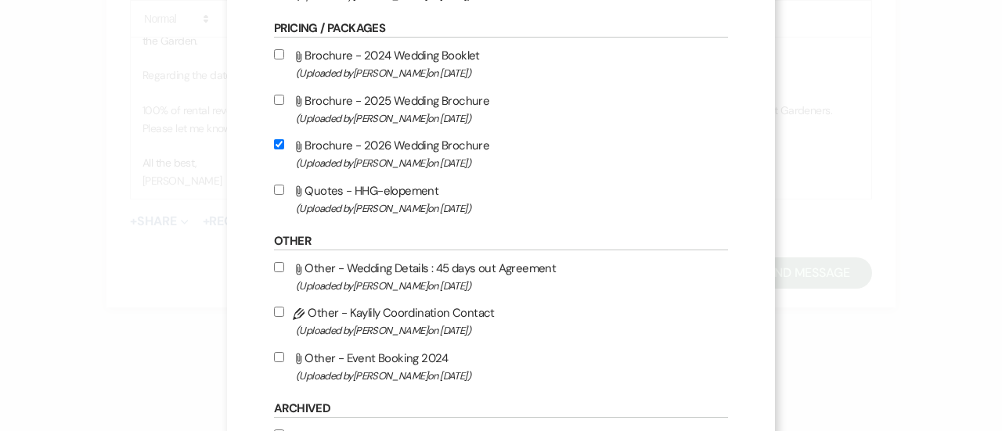
checkbox input "true"
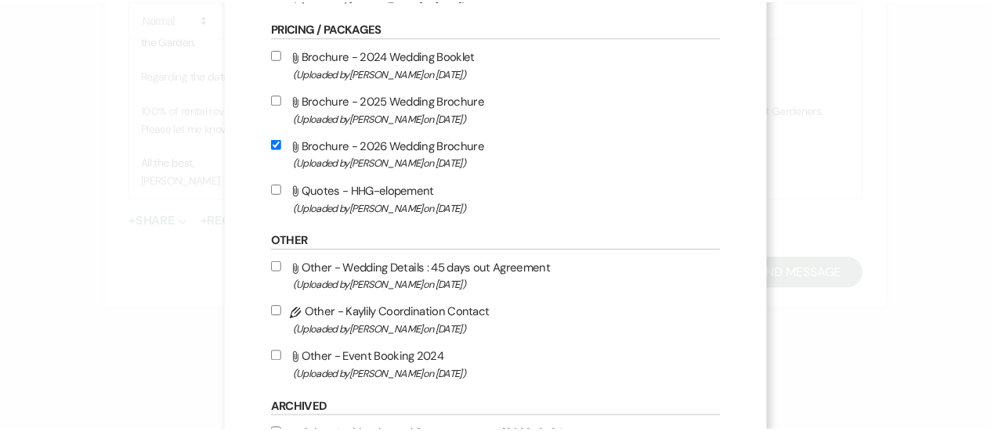
scroll to position [564, 0]
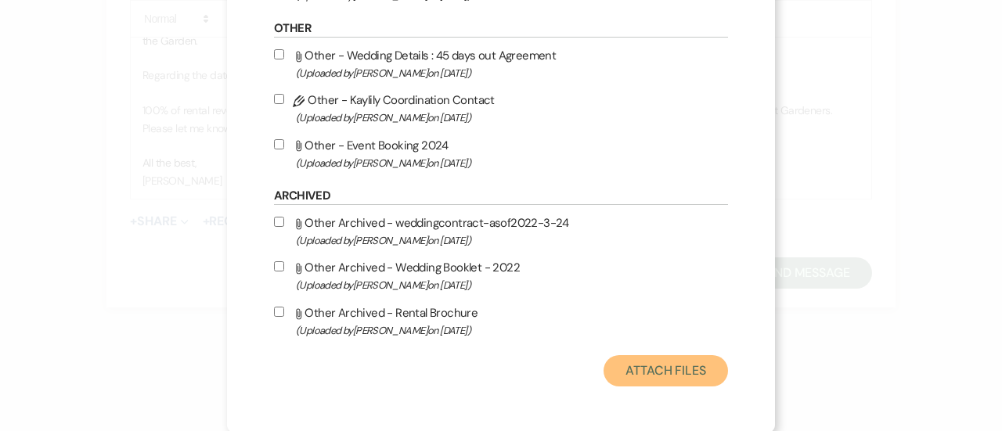
click at [681, 363] on button "Attach Files" at bounding box center [666, 371] width 125 height 31
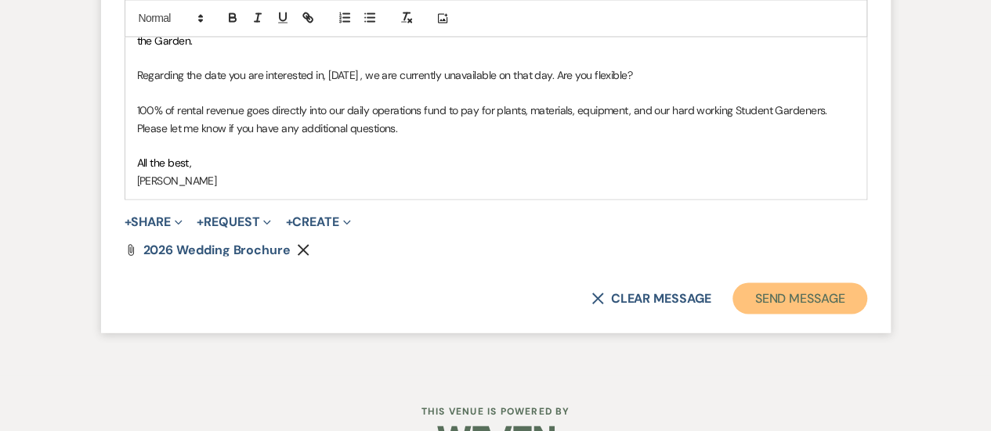
click at [790, 283] on button "Send Message" at bounding box center [799, 298] width 134 height 31
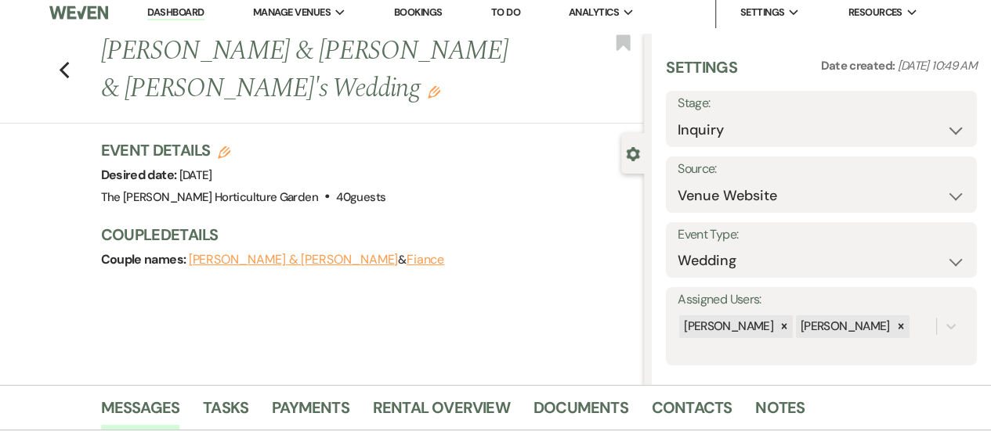
scroll to position [0, 0]
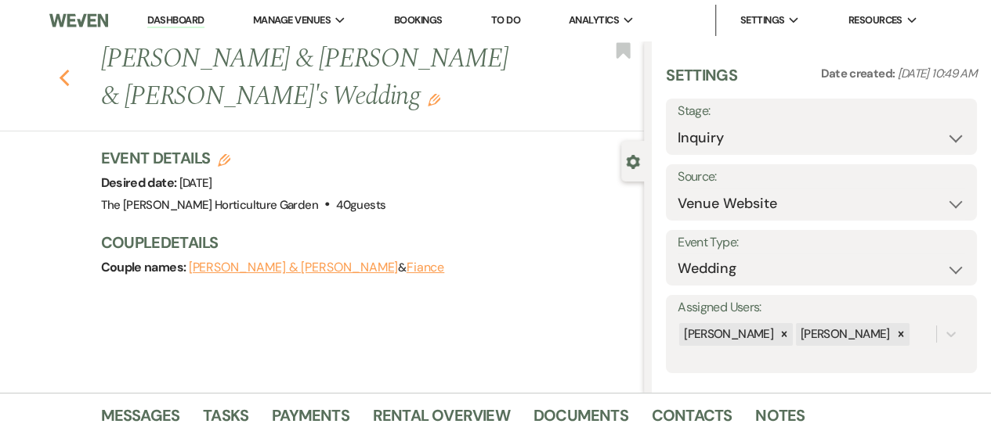
click at [75, 83] on div "Previous [PERSON_NAME] & [PERSON_NAME] & [PERSON_NAME]'s Wedding Edit Bookmark" at bounding box center [318, 86] width 652 height 91
click at [67, 74] on icon "Previous" at bounding box center [65, 78] width 12 height 19
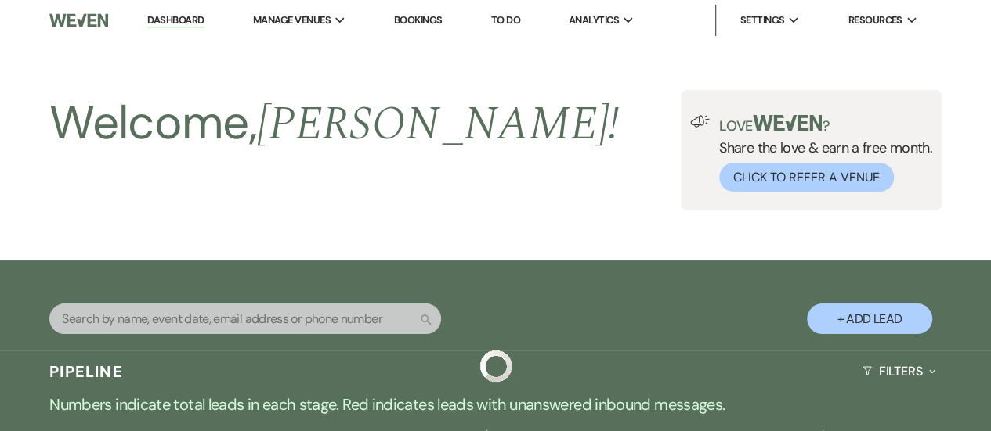
scroll to position [681, 0]
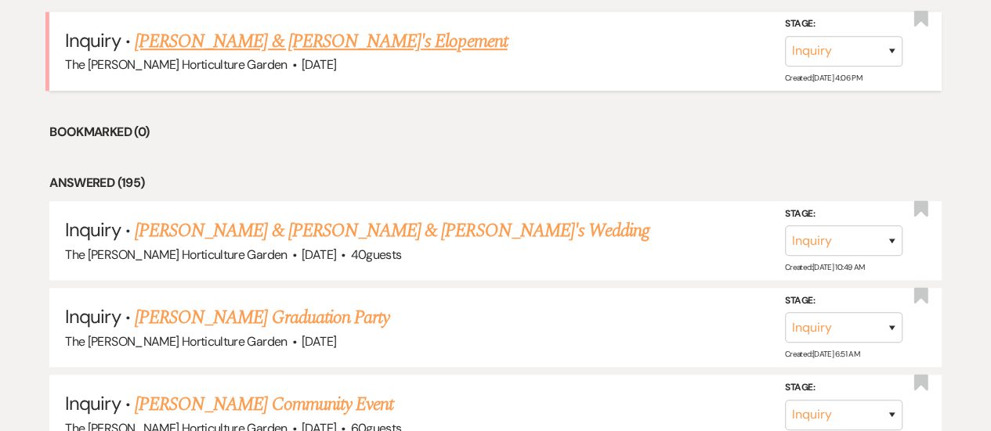
click at [251, 38] on link "[PERSON_NAME] & [PERSON_NAME]'s Elopement" at bounding box center [321, 41] width 373 height 28
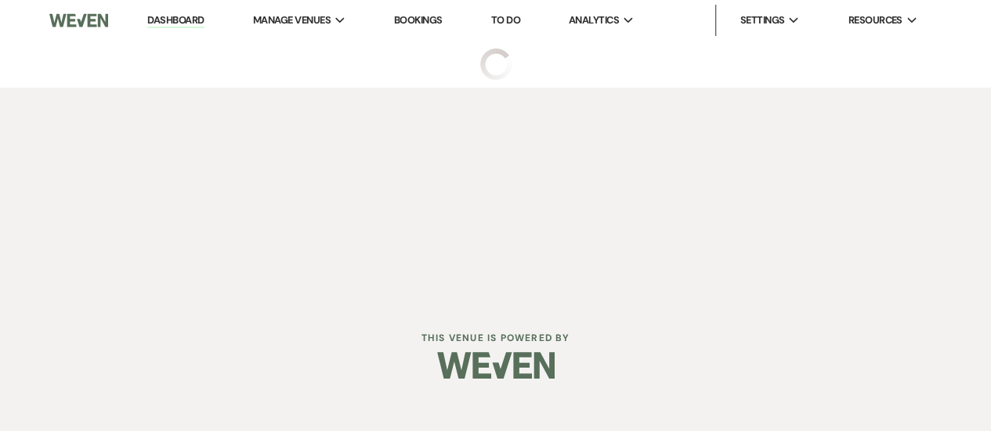
select select "5"
select select "22"
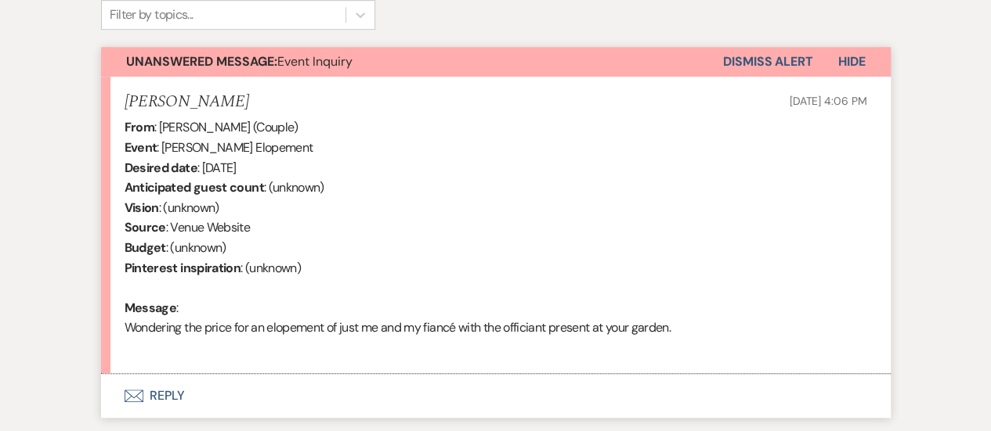
scroll to position [645, 0]
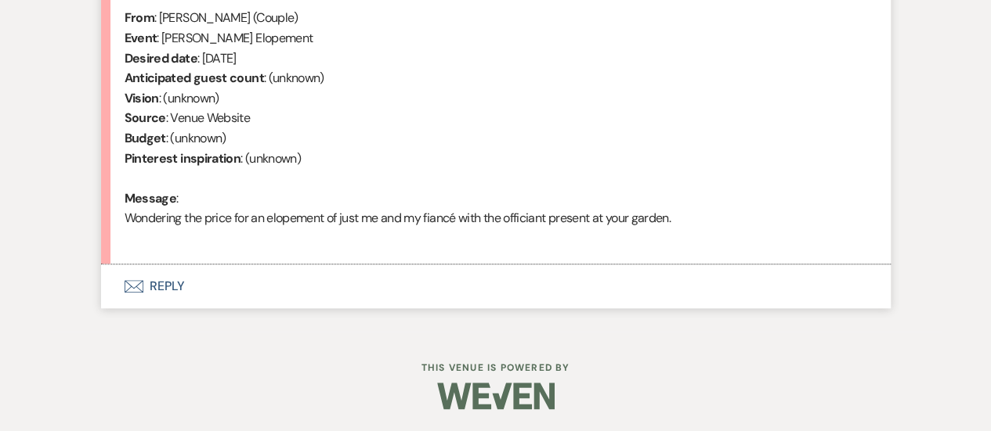
click at [168, 283] on button "Envelope Reply" at bounding box center [495, 287] width 789 height 44
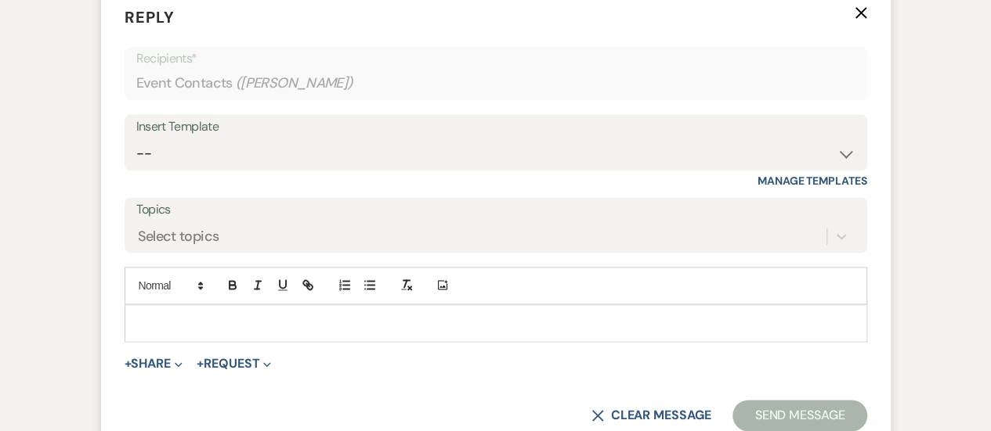
scroll to position [926, 0]
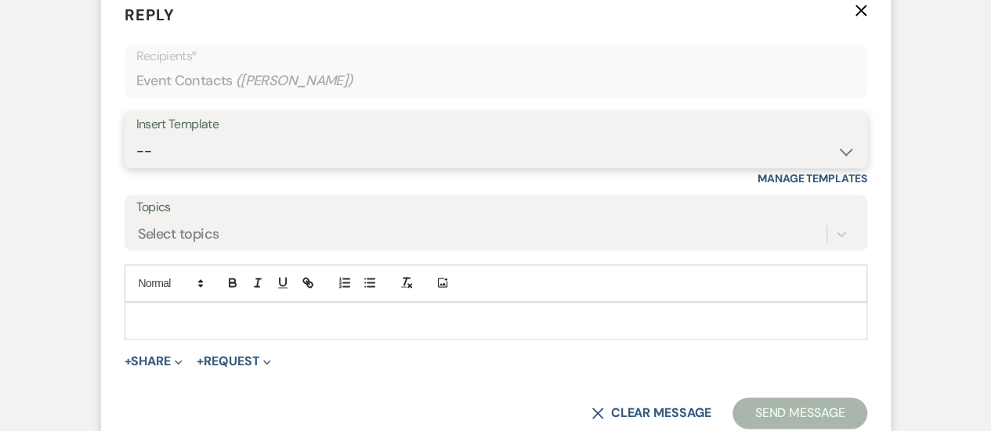
click at [206, 137] on select "-- Weven Planning Portal Introduction (Booked Events) Tour Request Response Fol…" at bounding box center [495, 151] width 719 height 31
select select "6077"
click at [136, 136] on select "-- Weven Planning Portal Introduction (Booked Events) Tour Request Response Fol…" at bounding box center [495, 151] width 719 height 31
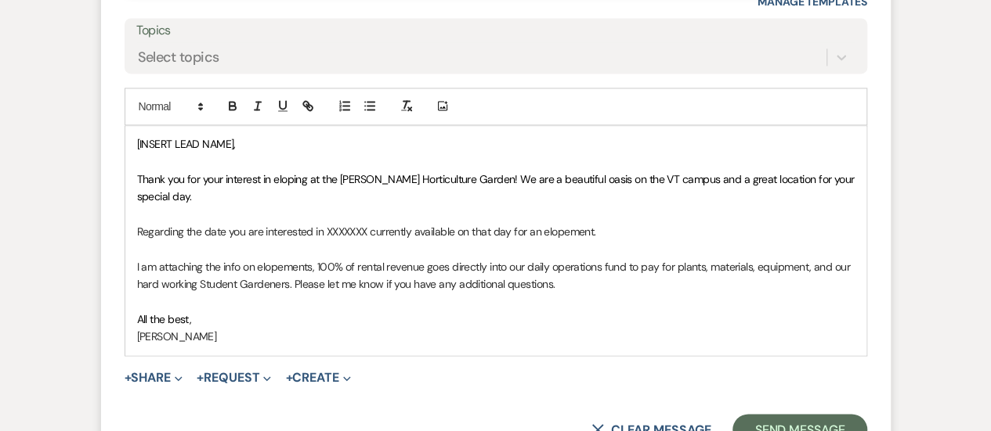
scroll to position [1112, 0]
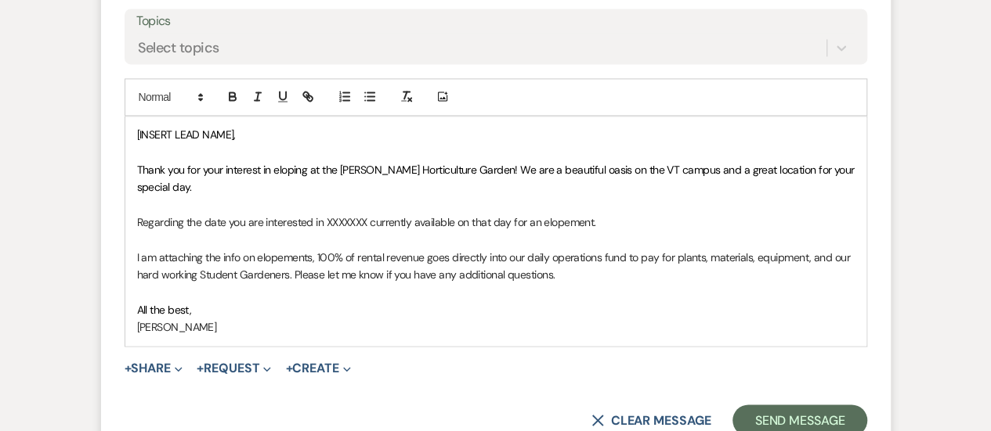
click at [368, 214] on p "Regarding the date you are interested in XXXXXXX currently available on that da…" at bounding box center [495, 222] width 717 height 17
click at [368, 214] on p "Regarding the date you are interested in XXXXcurently available on that day for…" at bounding box center [495, 222] width 717 height 17
click at [368, 214] on p "Regarding the date you are interested in XXently available on that day for an e…" at bounding box center [495, 222] width 717 height 17
click at [337, 214] on p "Regarding the date you are interested in XXentlyvailable on that day for an elo…" at bounding box center [495, 222] width 717 height 17
click at [413, 214] on p "Regarding the date you are interested in [DATE] is currentlyvailable on that da…" at bounding box center [495, 222] width 717 height 17
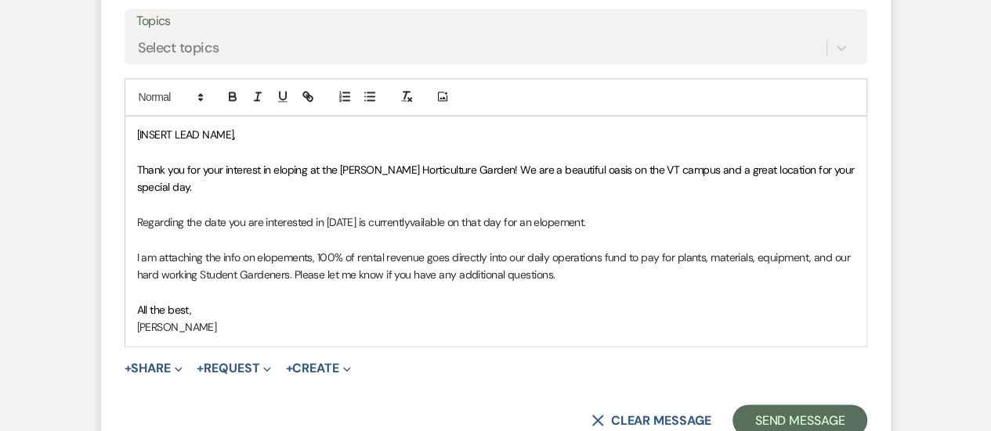
click at [443, 214] on p "Regarding the date you are interested in [DATE] is currentlyvailable on that da…" at bounding box center [495, 222] width 717 height 17
click at [157, 363] on button "+ Share Expand" at bounding box center [154, 369] width 59 height 13
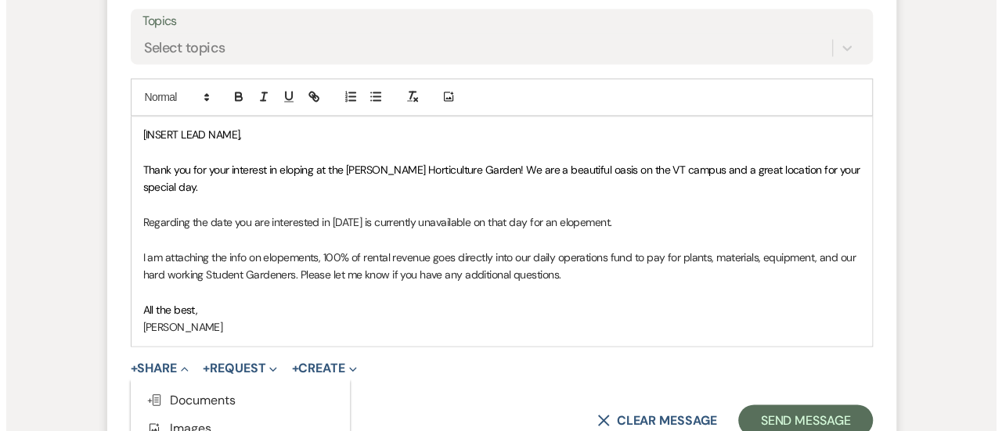
scroll to position [1259, 0]
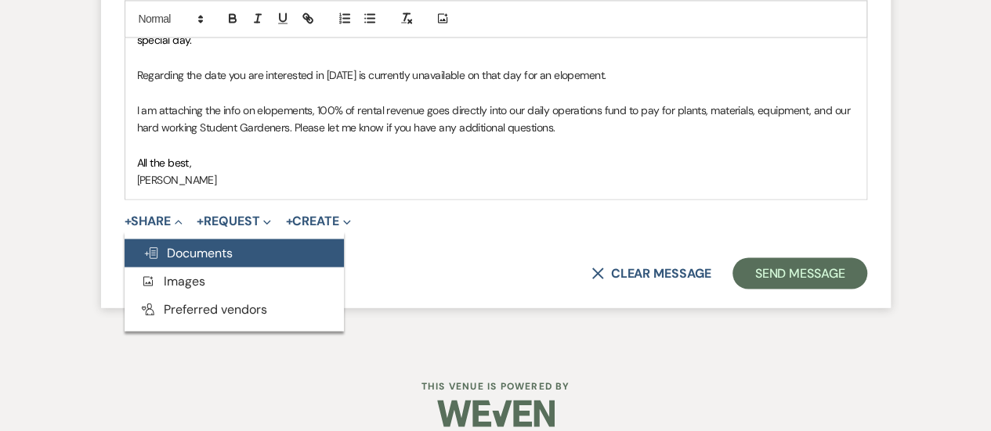
click at [222, 244] on span "Doc Upload Documents" at bounding box center [187, 252] width 89 height 16
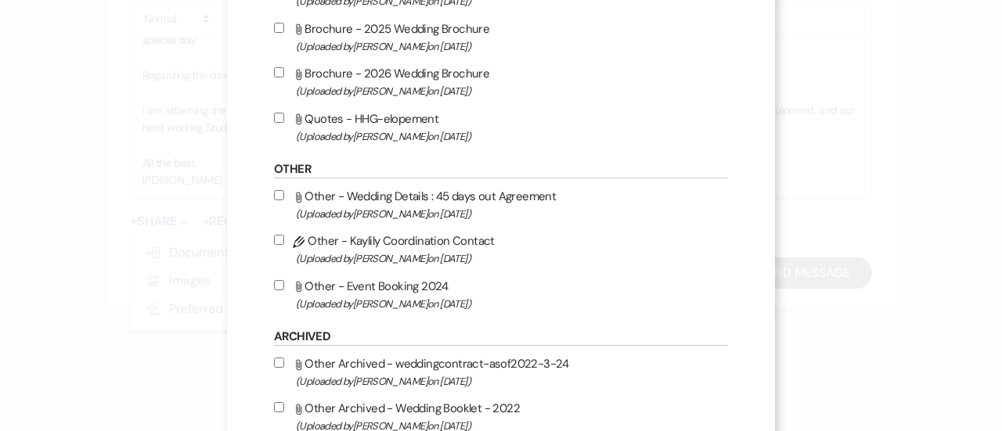
scroll to position [406, 0]
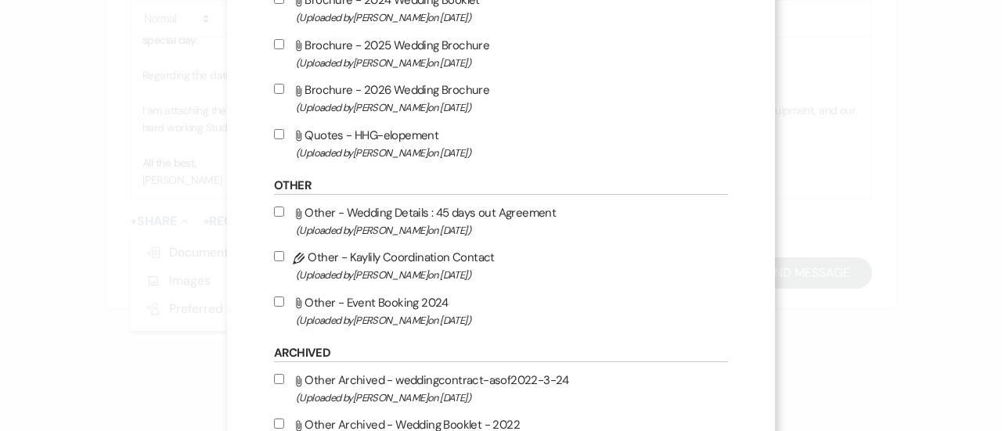
click at [276, 132] on input "Attach File Quotes - HHG-elopement (Uploaded by [PERSON_NAME] on [DATE] )" at bounding box center [279, 134] width 10 height 10
checkbox input "true"
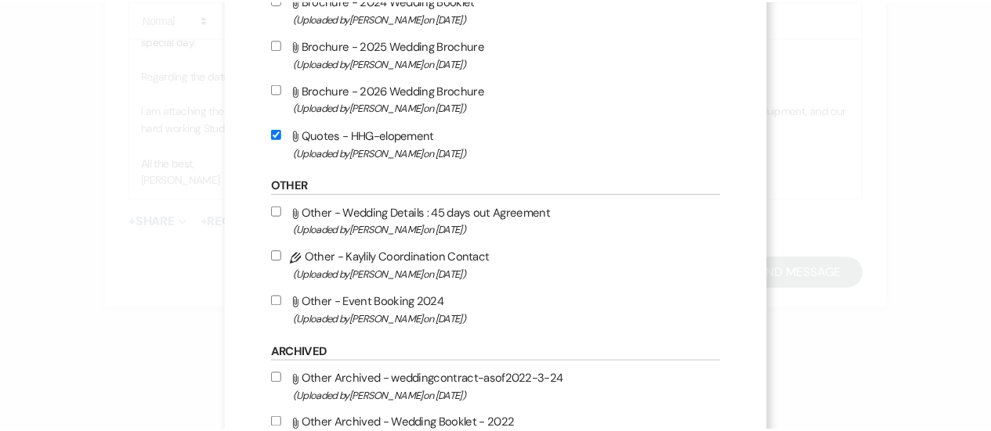
scroll to position [564, 0]
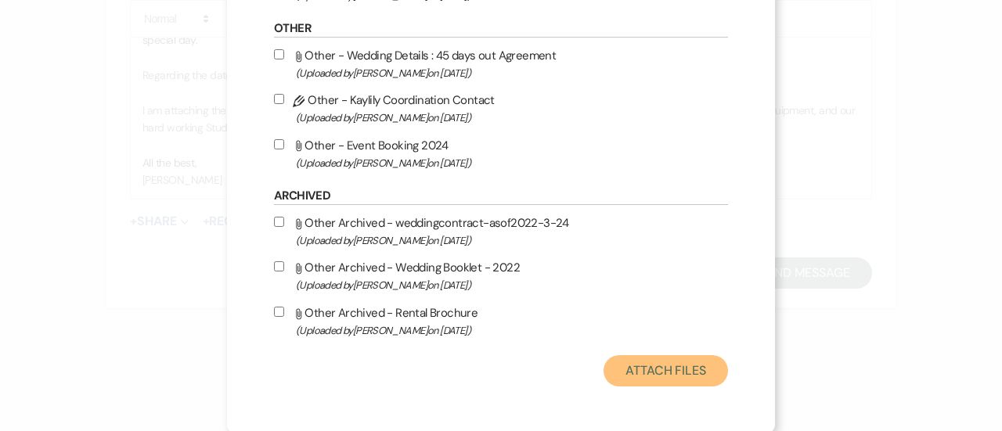
click at [650, 374] on button "Attach Files" at bounding box center [666, 371] width 125 height 31
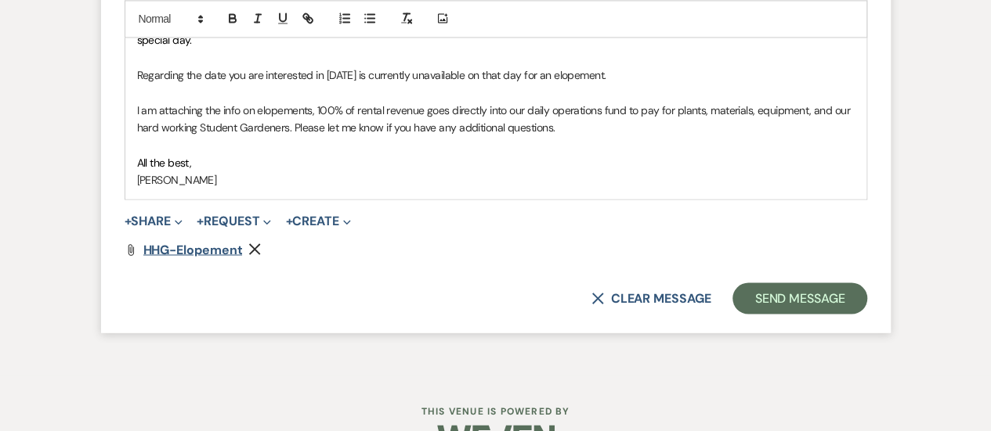
click at [204, 241] on span "HHG-elopement" at bounding box center [192, 249] width 99 height 16
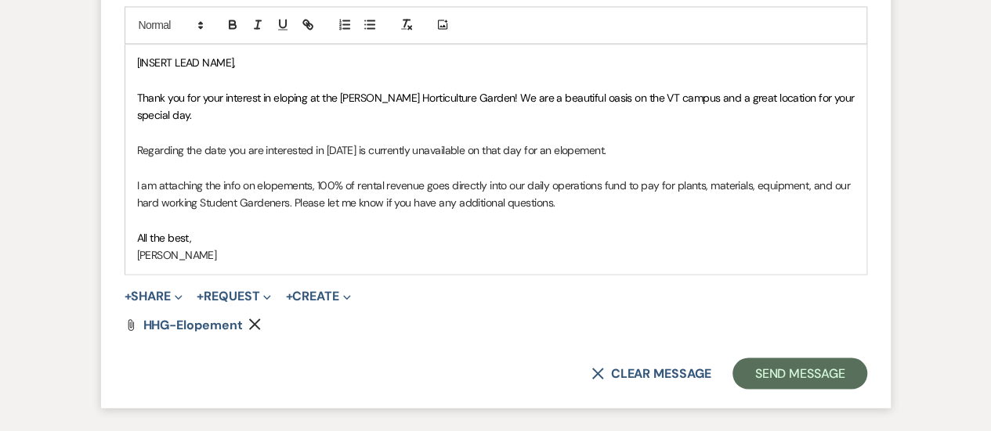
scroll to position [1125, 0]
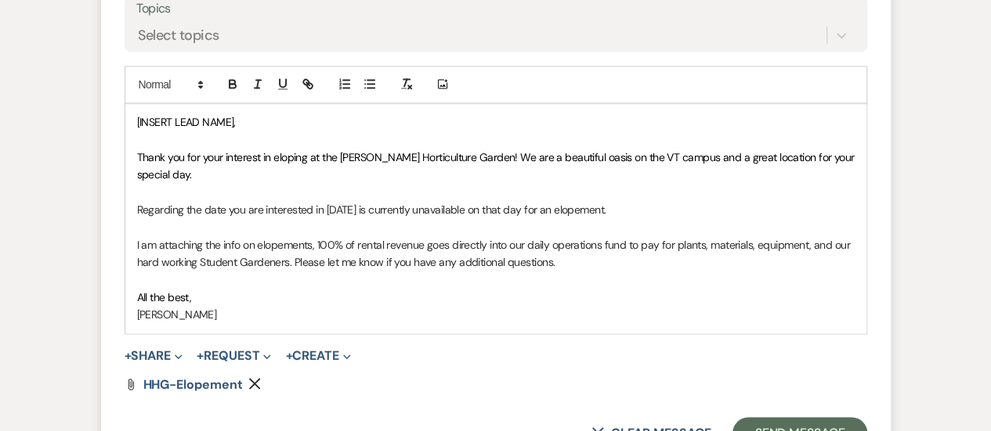
click at [616, 201] on p "Regarding the date you are interested in [DATE] is currently unavailable on tha…" at bounding box center [495, 209] width 717 height 17
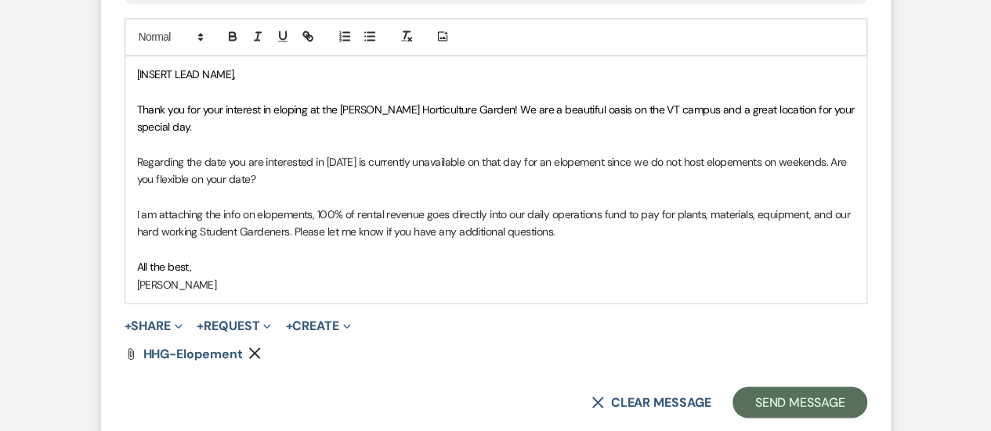
scroll to position [1169, 0]
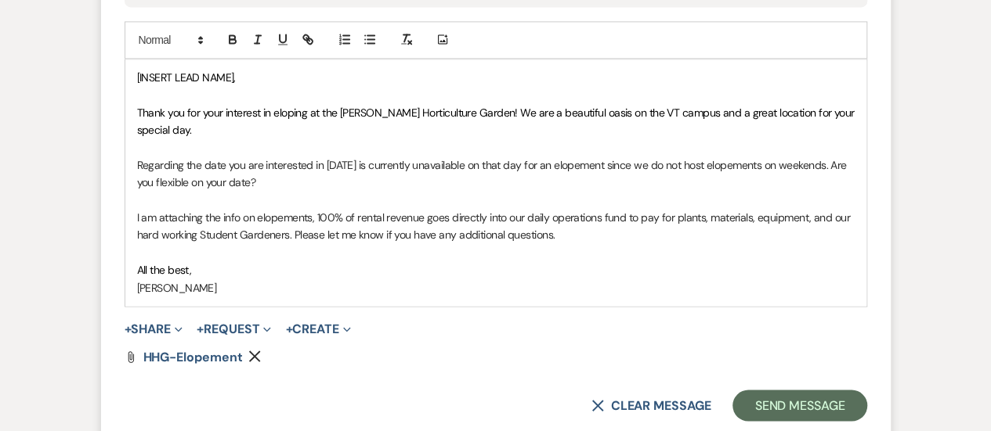
click at [249, 79] on p "[INSERT LEAD NAME]," at bounding box center [495, 77] width 717 height 17
click at [133, 111] on div "Thank you for your interest in eloping at the [PERSON_NAME] Horticulture Garden…" at bounding box center [495, 183] width 741 height 247
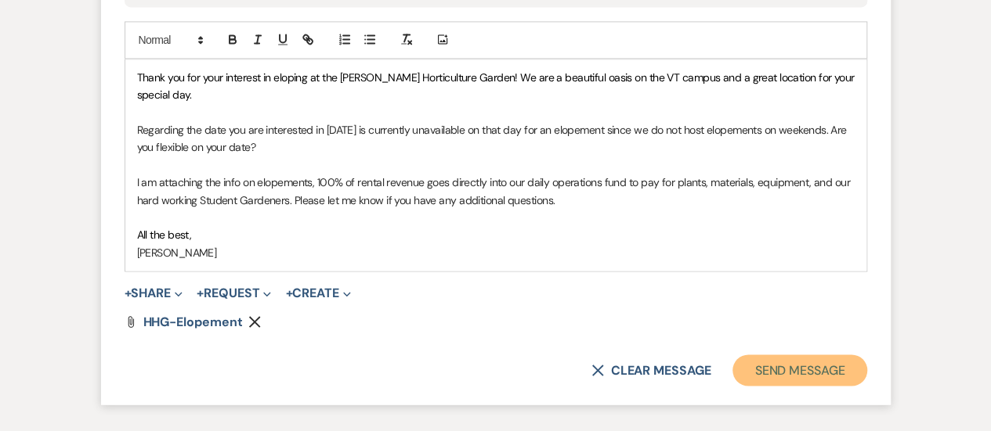
click at [805, 355] on button "Send Message" at bounding box center [799, 370] width 134 height 31
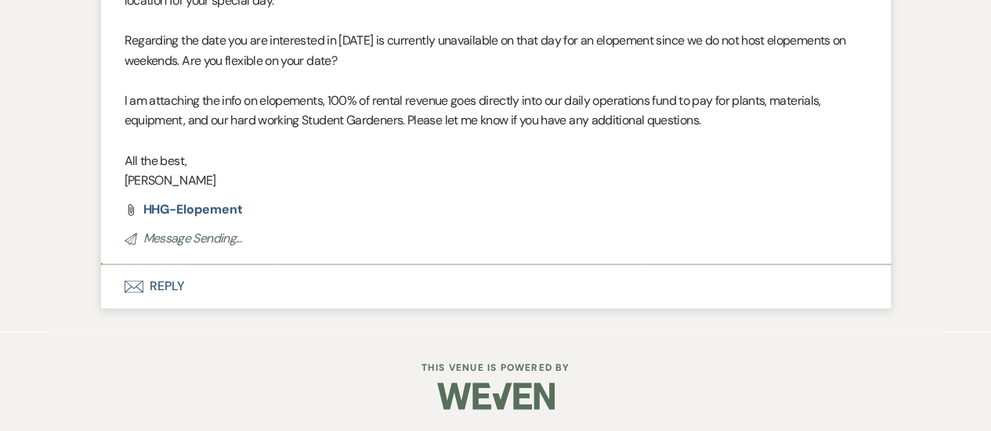
scroll to position [934, 0]
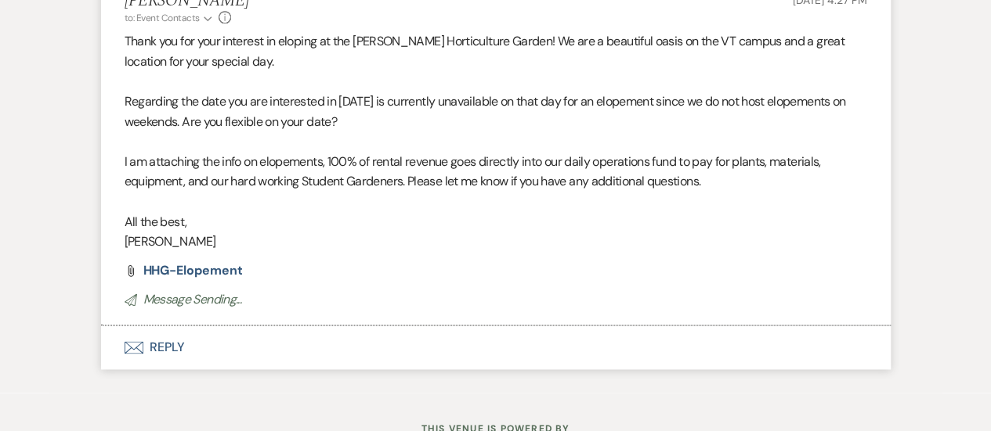
click at [172, 333] on button "Envelope Reply" at bounding box center [495, 348] width 789 height 44
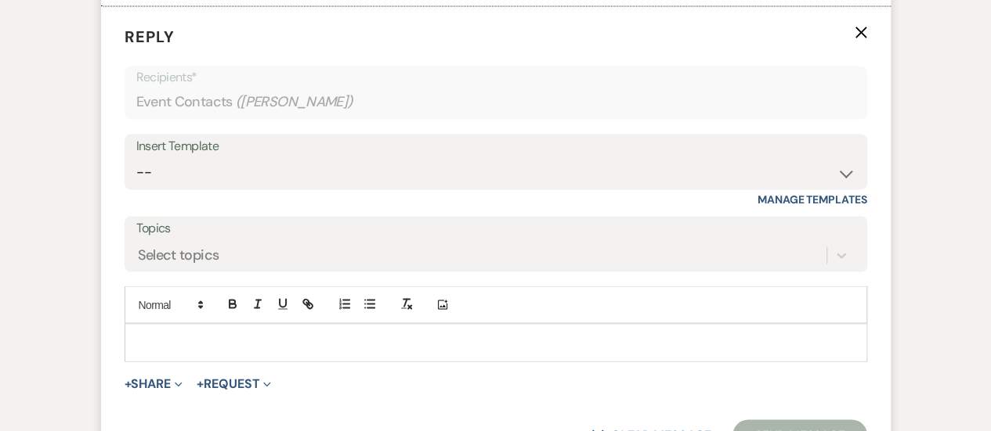
scroll to position [1208, 0]
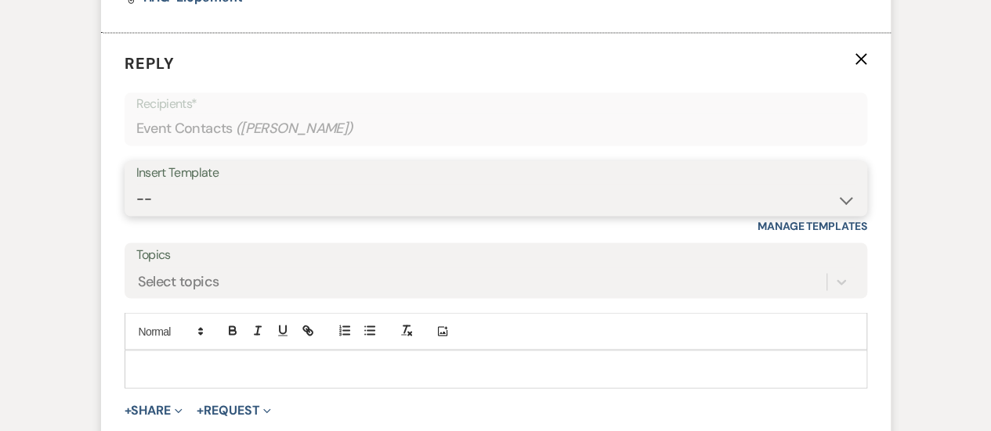
click at [276, 200] on select "-- Weven Planning Portal Introduction (Booked Events) Tour Request Response Fol…" at bounding box center [495, 199] width 719 height 31
click at [136, 184] on select "-- Weven Planning Portal Introduction (Booked Events) Tour Request Response Fol…" at bounding box center [495, 199] width 719 height 31
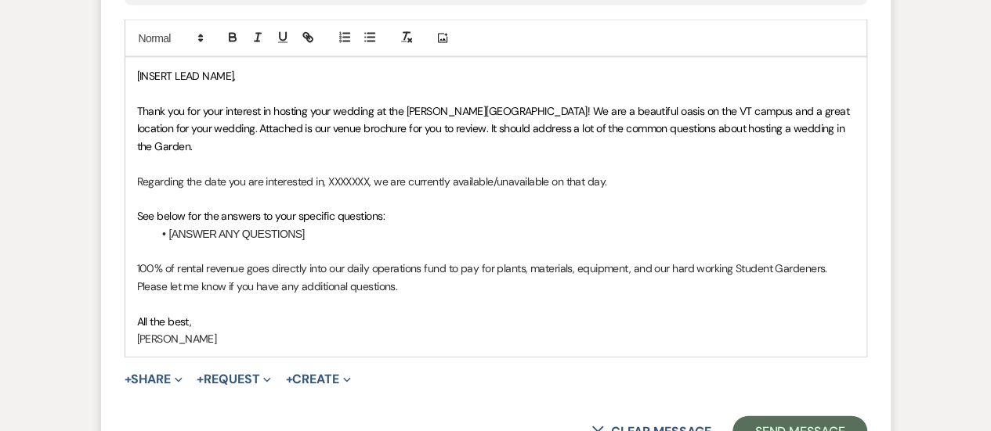
scroll to position [1500, 0]
drag, startPoint x: 188, startPoint y: 330, endPoint x: 123, endPoint y: 129, distance: 210.7
drag, startPoint x: 123, startPoint y: 129, endPoint x: 515, endPoint y: 199, distance: 398.5
click at [515, 208] on p "See below for the answers to your specific questions:" at bounding box center [495, 216] width 717 height 17
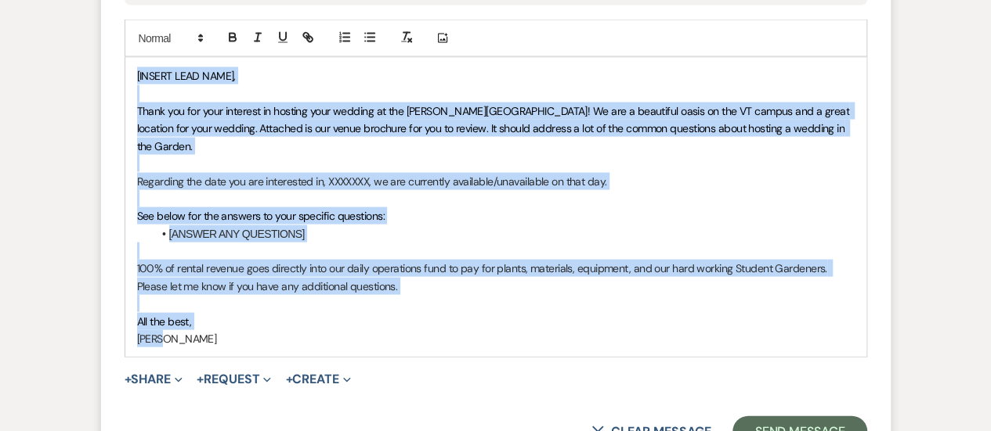
drag, startPoint x: 165, startPoint y: 319, endPoint x: 122, endPoint y: 58, distance: 264.3
click at [122, 58] on form "Reply X Draft saved! Recipients* Event Contacts ( [PERSON_NAME] ) Insert Templa…" at bounding box center [495, 103] width 789 height 727
copy div "[[PERSON_NAME] LEAD NAME], Thank you for your interest in hosting your wedding …"
click at [658, 426] on button "X Clear message" at bounding box center [650, 432] width 119 height 13
select select "0"
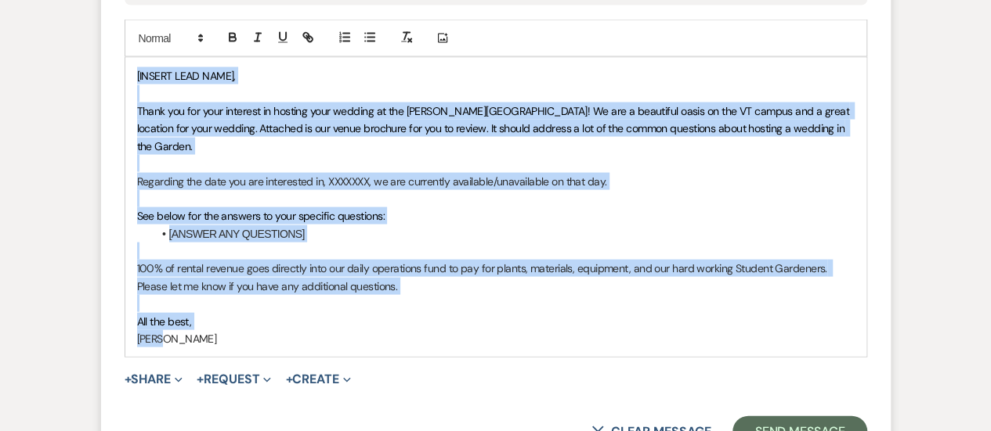
scroll to position [1413, 0]
